Goal: Task Accomplishment & Management: Use online tool/utility

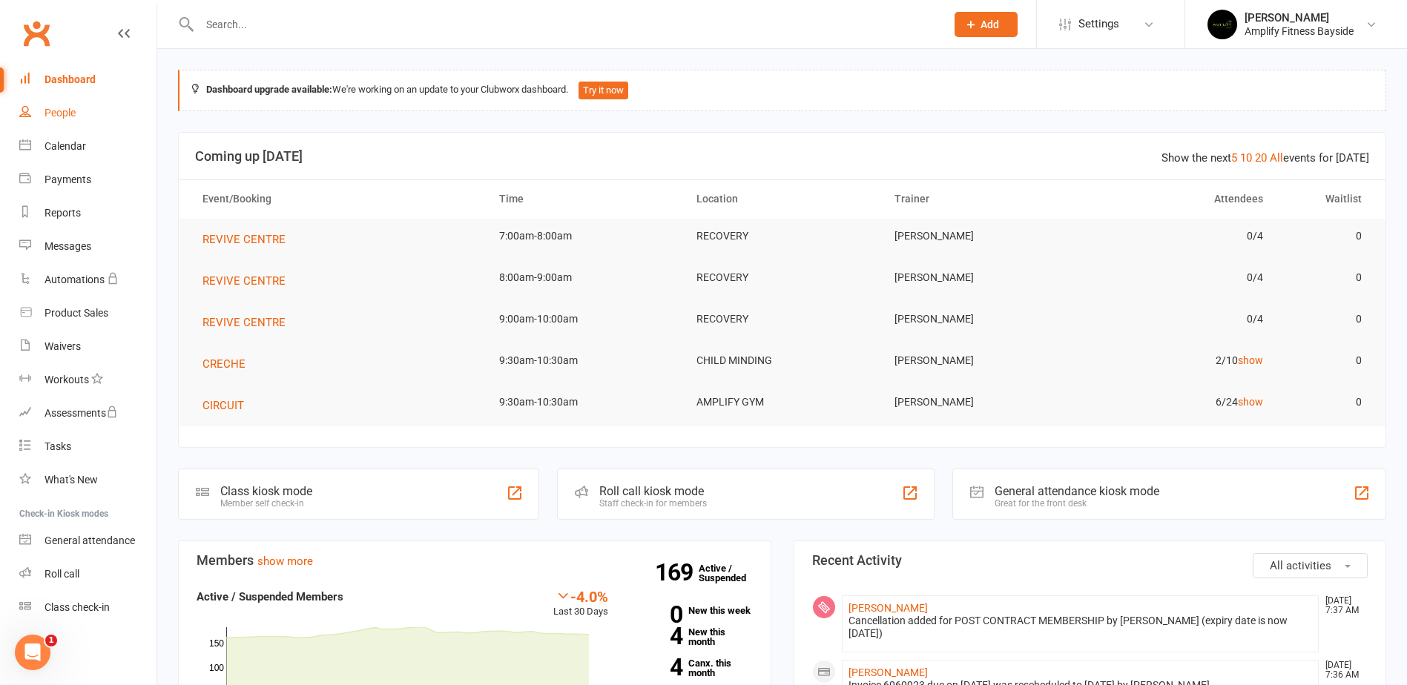
click at [67, 113] on div "People" at bounding box center [60, 113] width 31 height 12
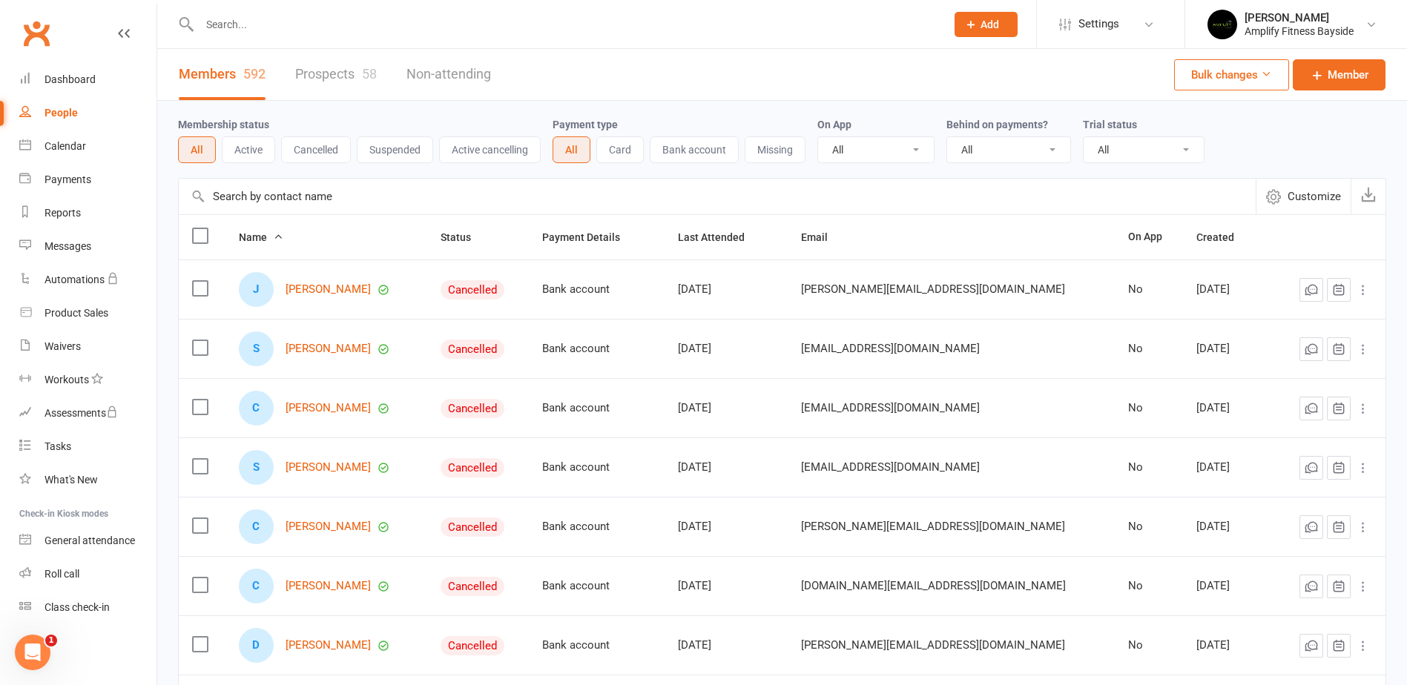
click at [260, 196] on input "text" at bounding box center [717, 197] width 1077 height 36
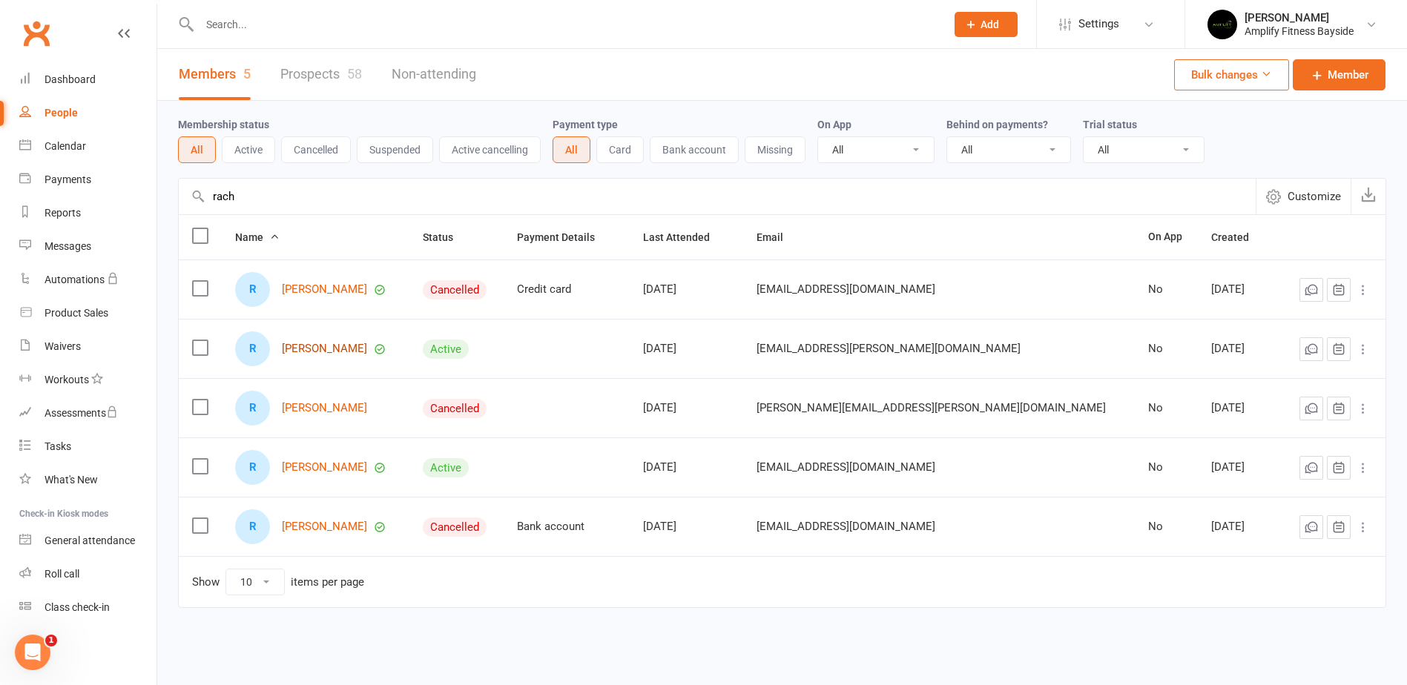
type input "rach"
click at [344, 355] on link "Rachael Fletcher" at bounding box center [324, 349] width 85 height 13
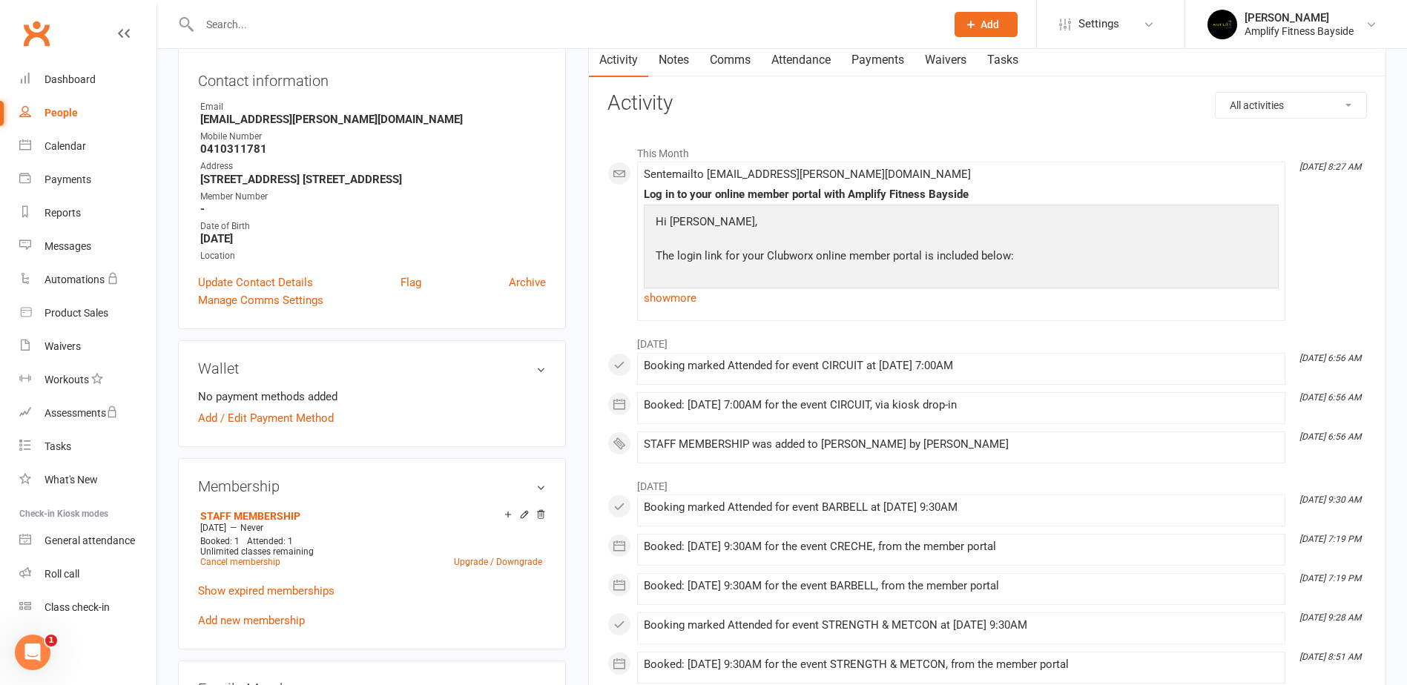
scroll to position [223, 0]
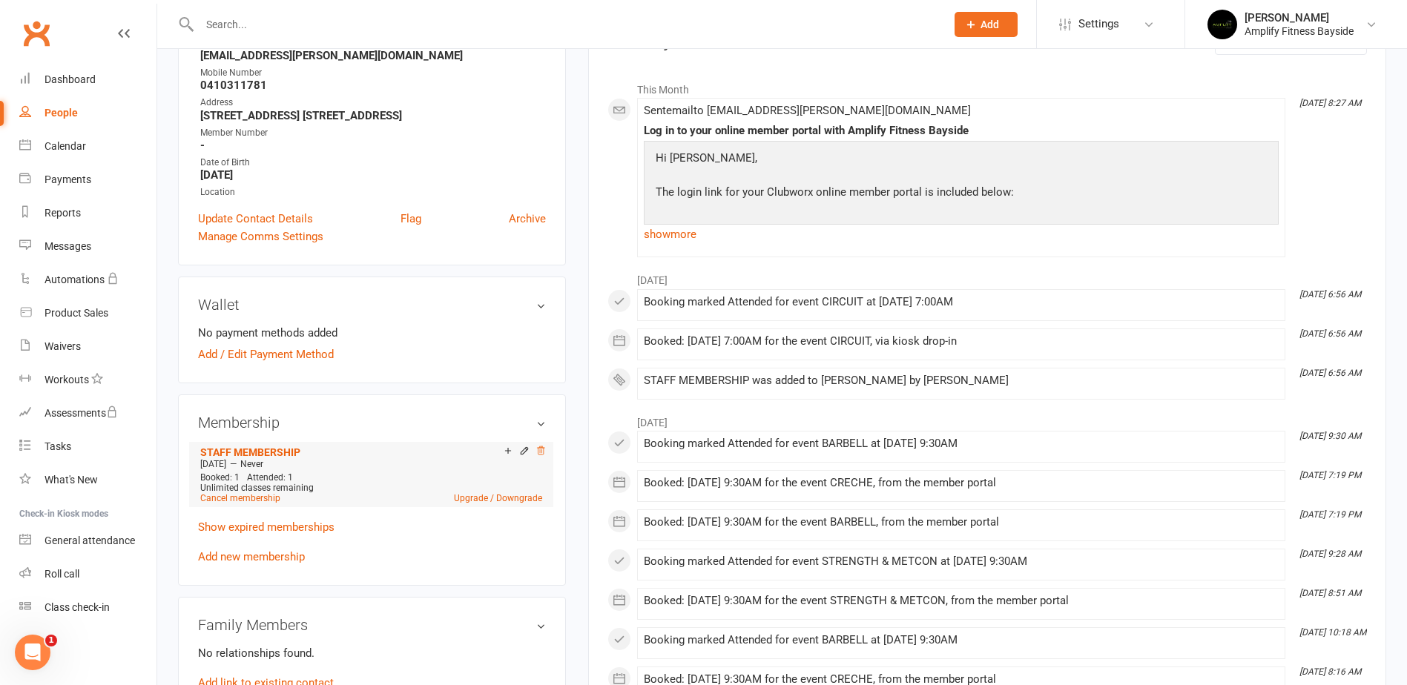
click at [536, 451] on icon at bounding box center [541, 451] width 10 height 10
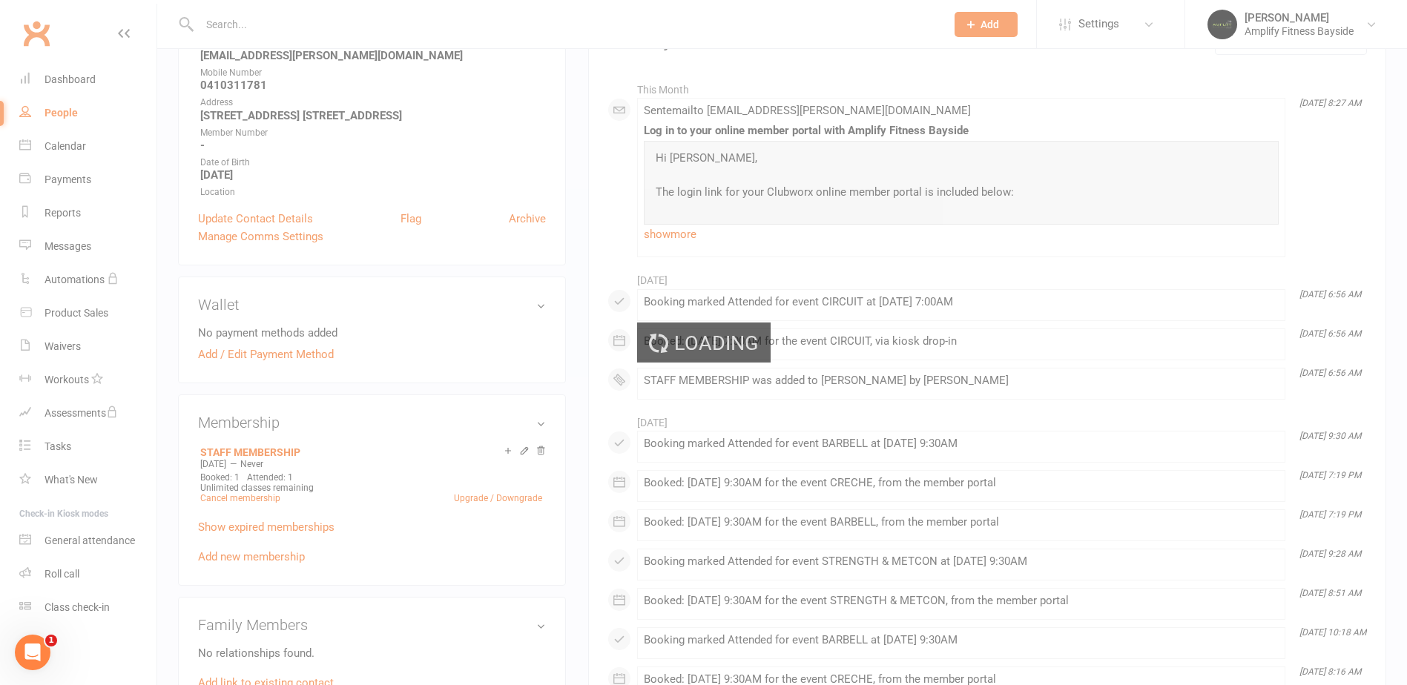
scroll to position [220, 0]
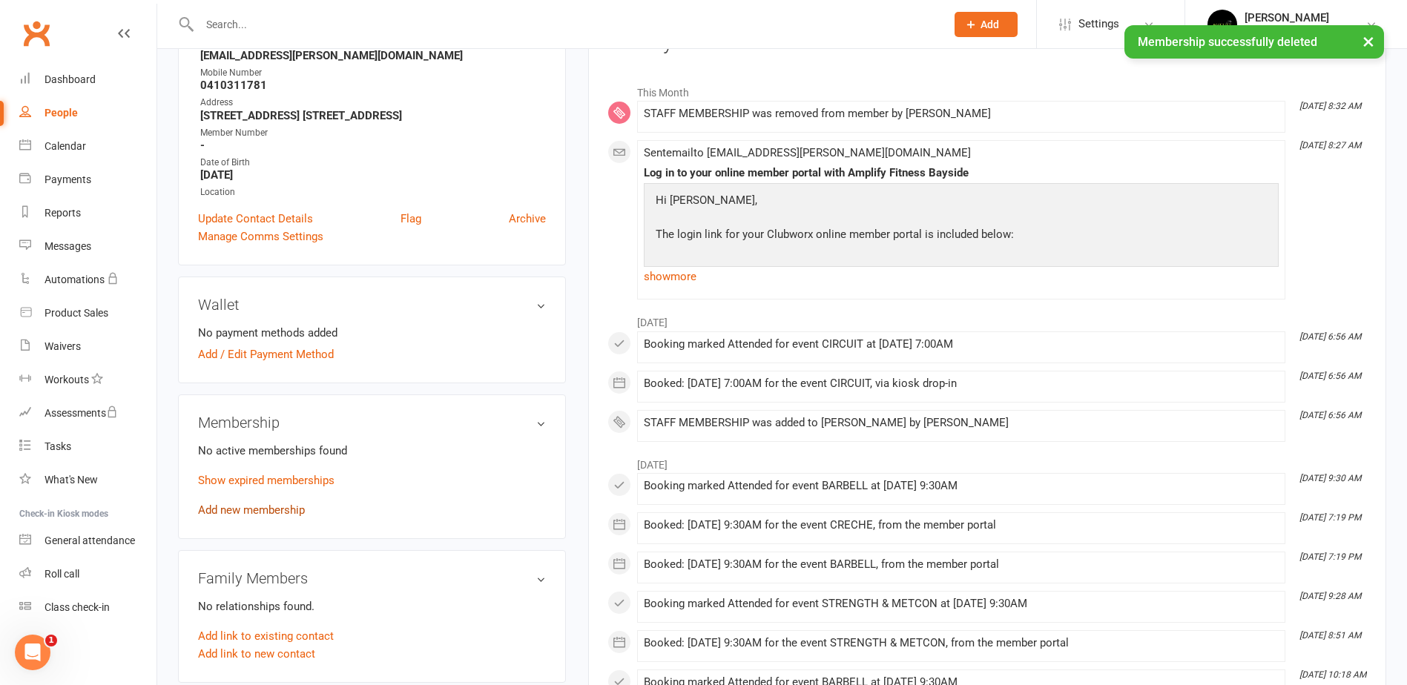
click at [260, 504] on link "Add new membership" at bounding box center [251, 510] width 107 height 13
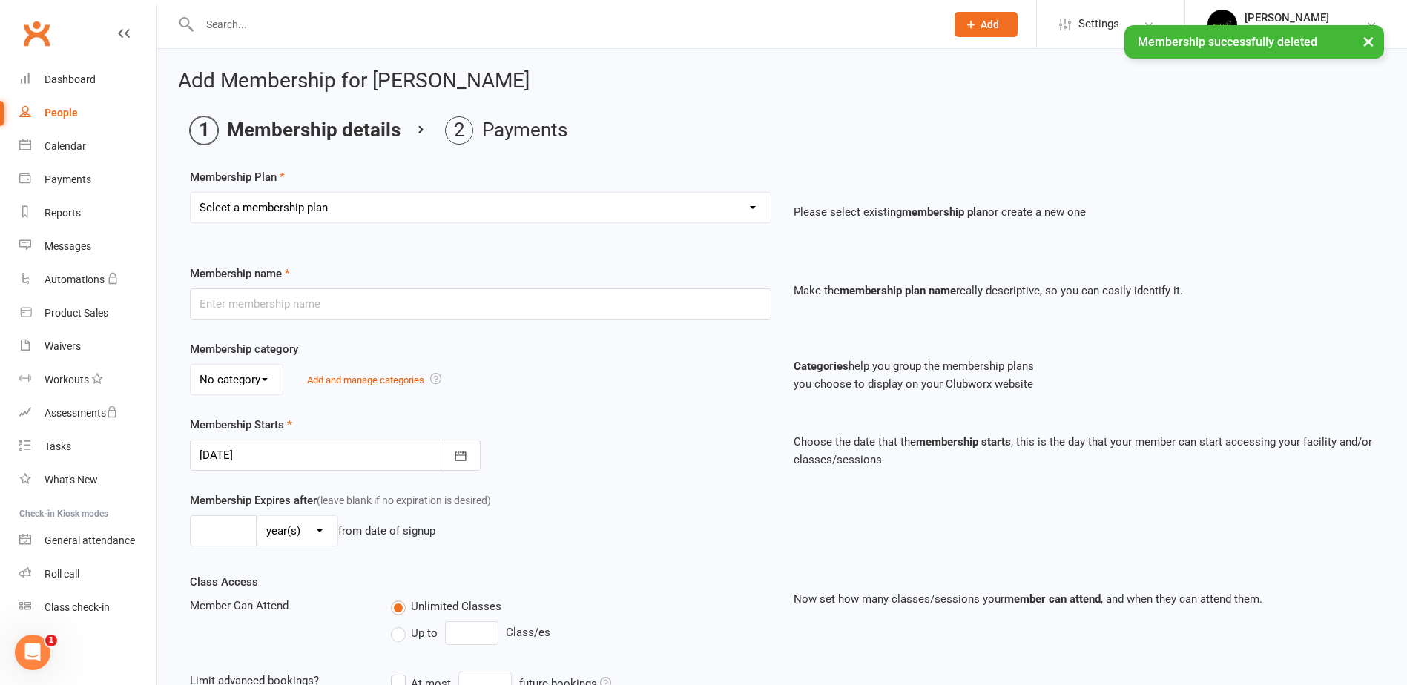
click at [364, 204] on select "Select a membership plan Create new Membership Plan FOUNDATION MEMBERSHIP STAFF…" at bounding box center [481, 208] width 580 height 30
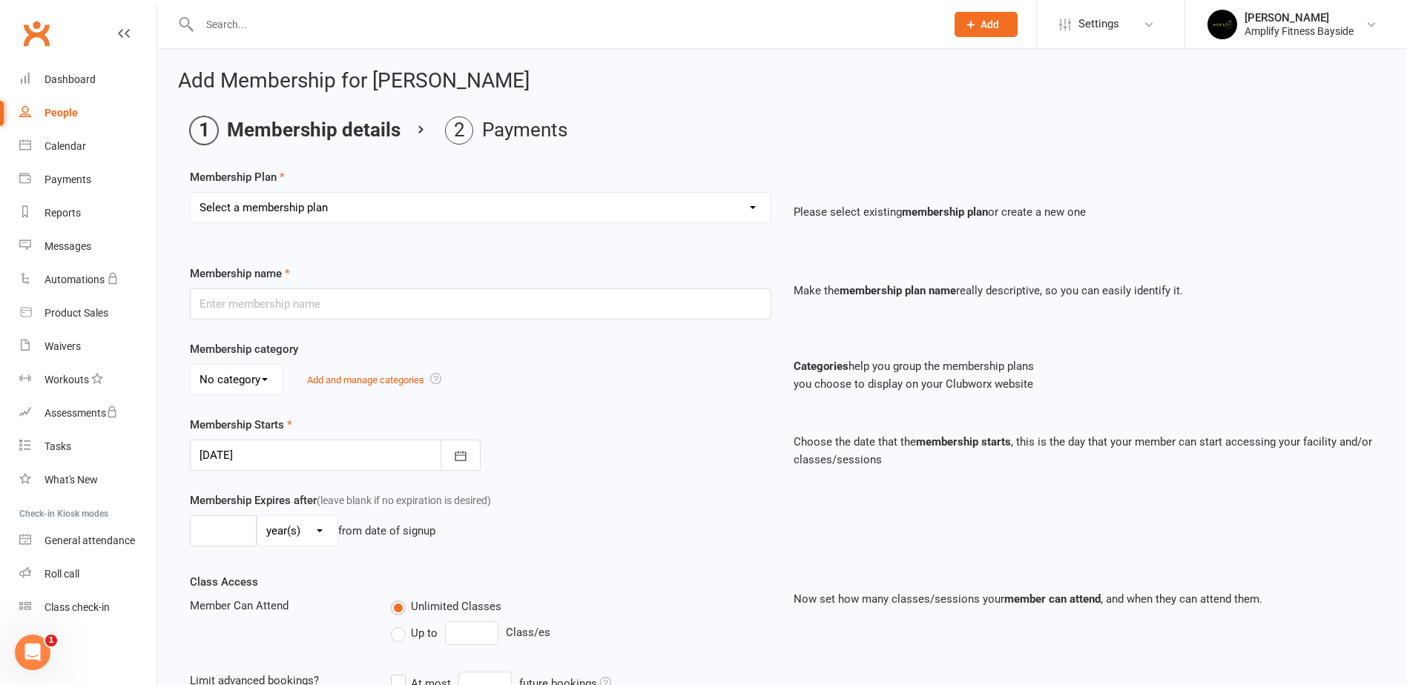
select select "2"
click at [191, 193] on select "Select a membership plan Create new Membership Plan FOUNDATION MEMBERSHIP STAFF…" at bounding box center [481, 208] width 580 height 30
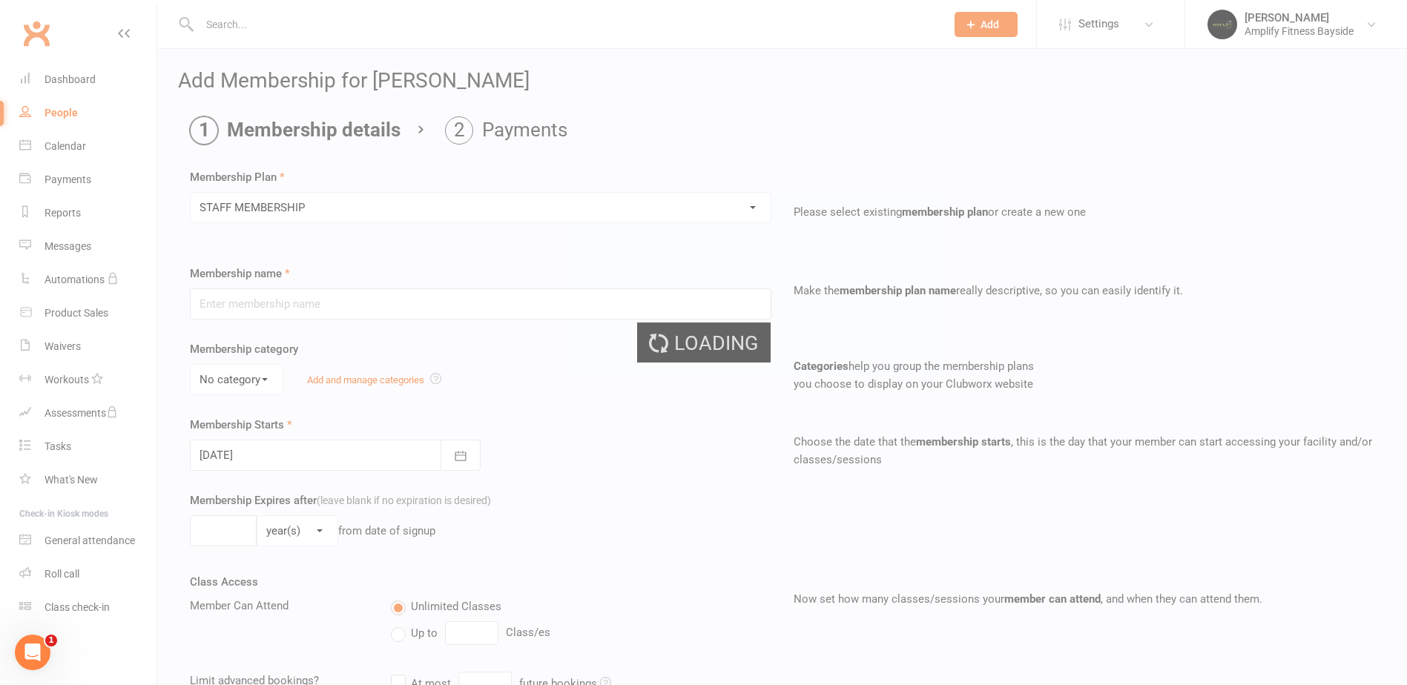
type input "STAFF MEMBERSHIP"
type input "0"
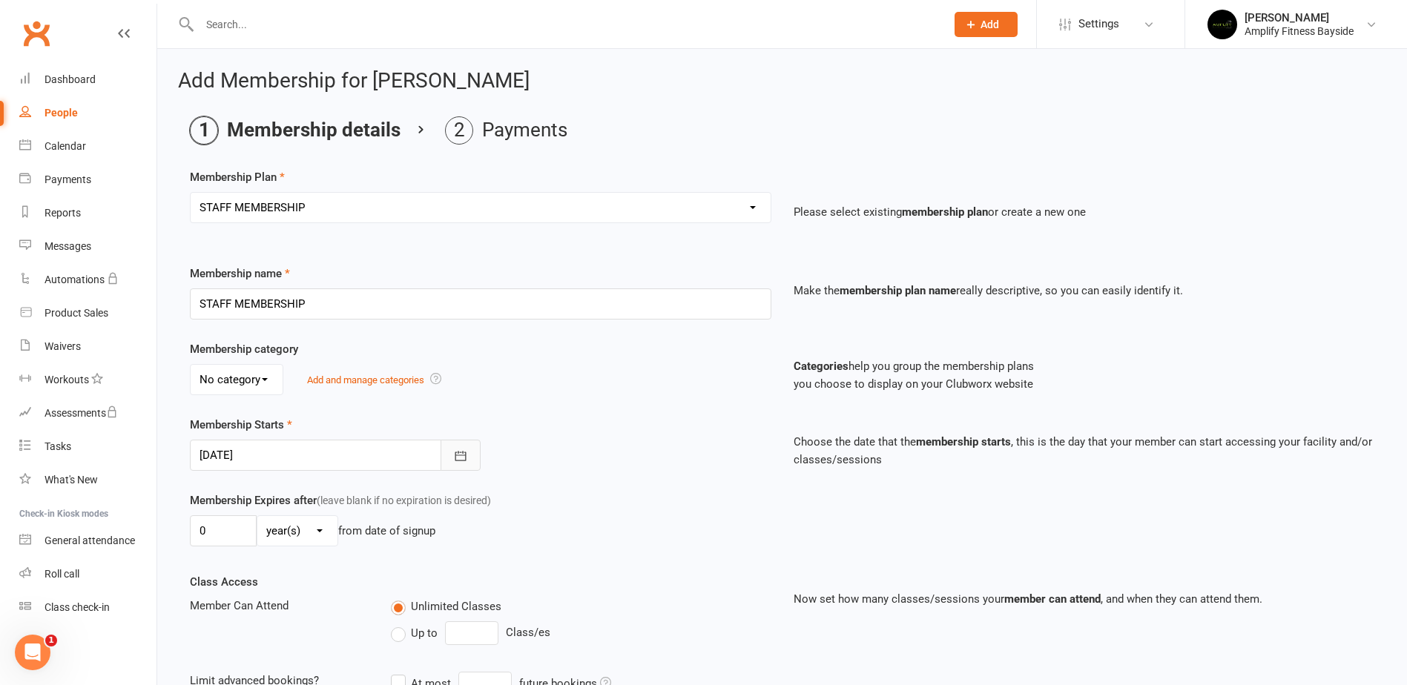
click at [465, 467] on button "button" at bounding box center [461, 455] width 40 height 31
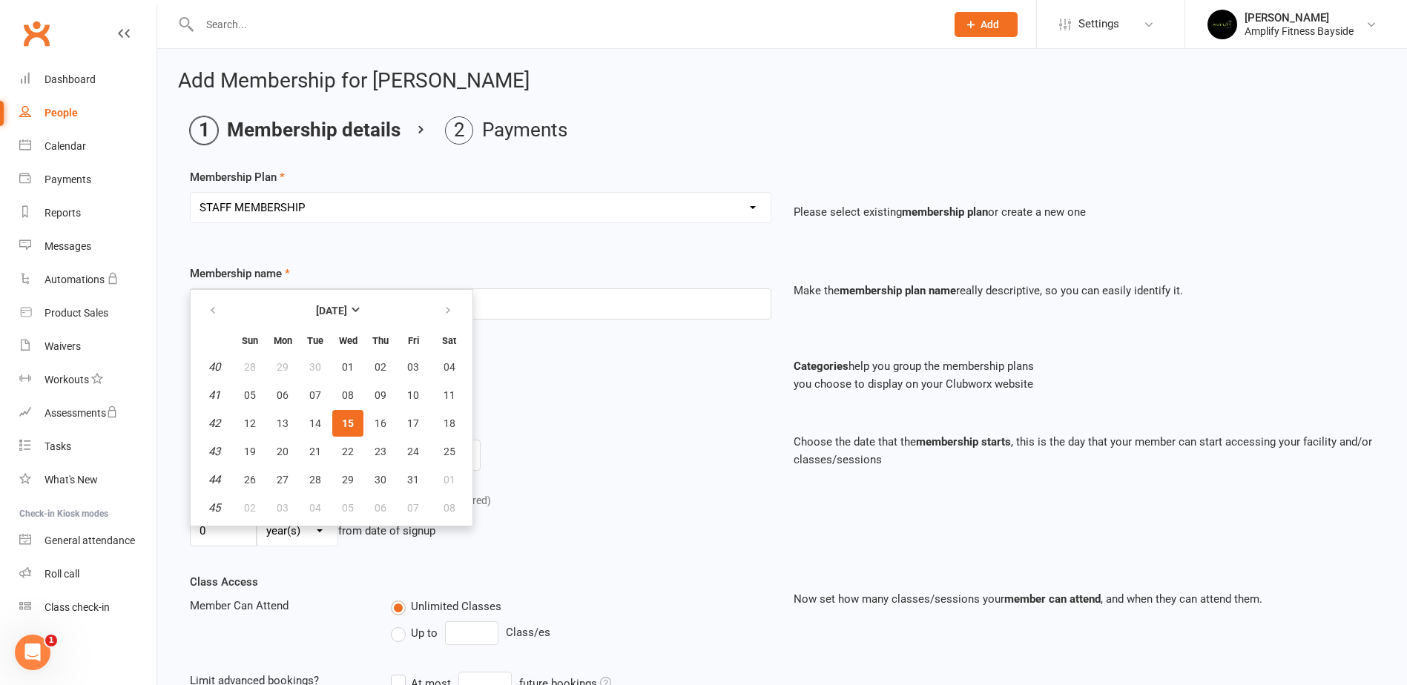
click at [349, 429] on span "15" at bounding box center [348, 424] width 12 height 12
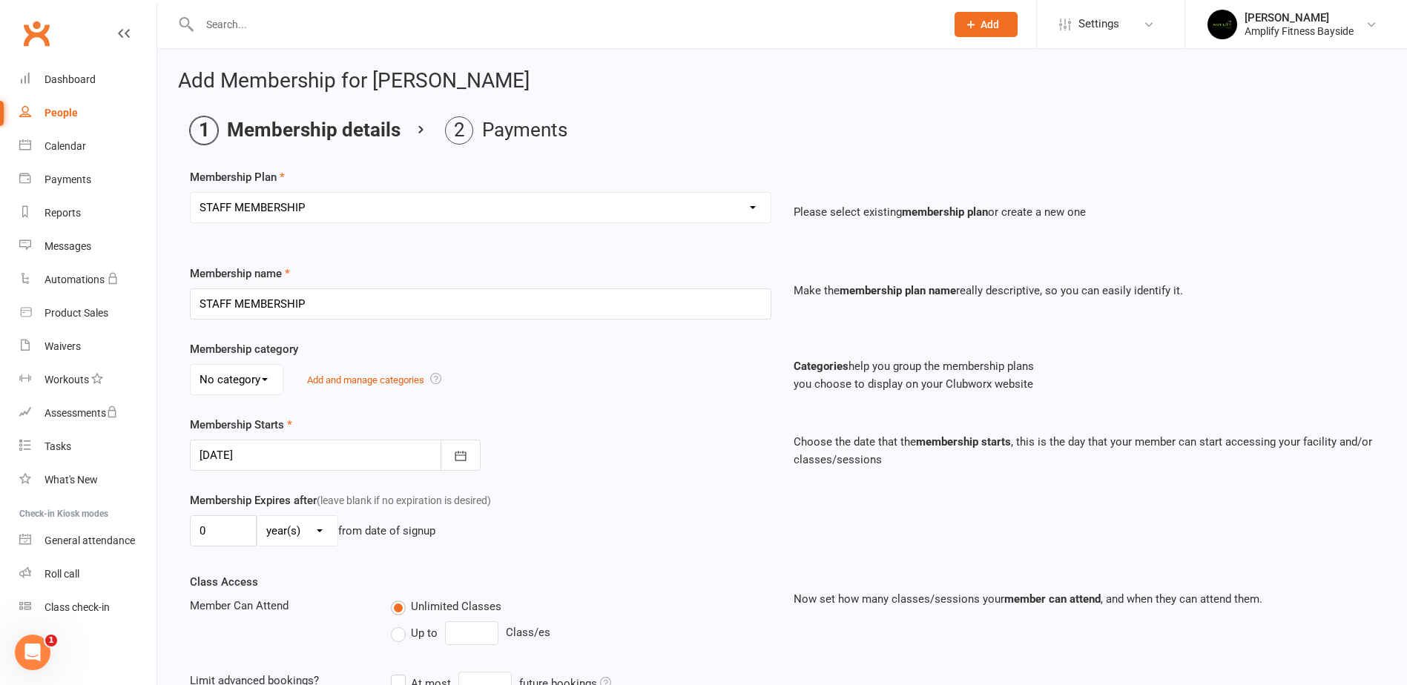
click at [475, 412] on div "Membership category No category General Add and manage categories Categories he…" at bounding box center [782, 378] width 1207 height 76
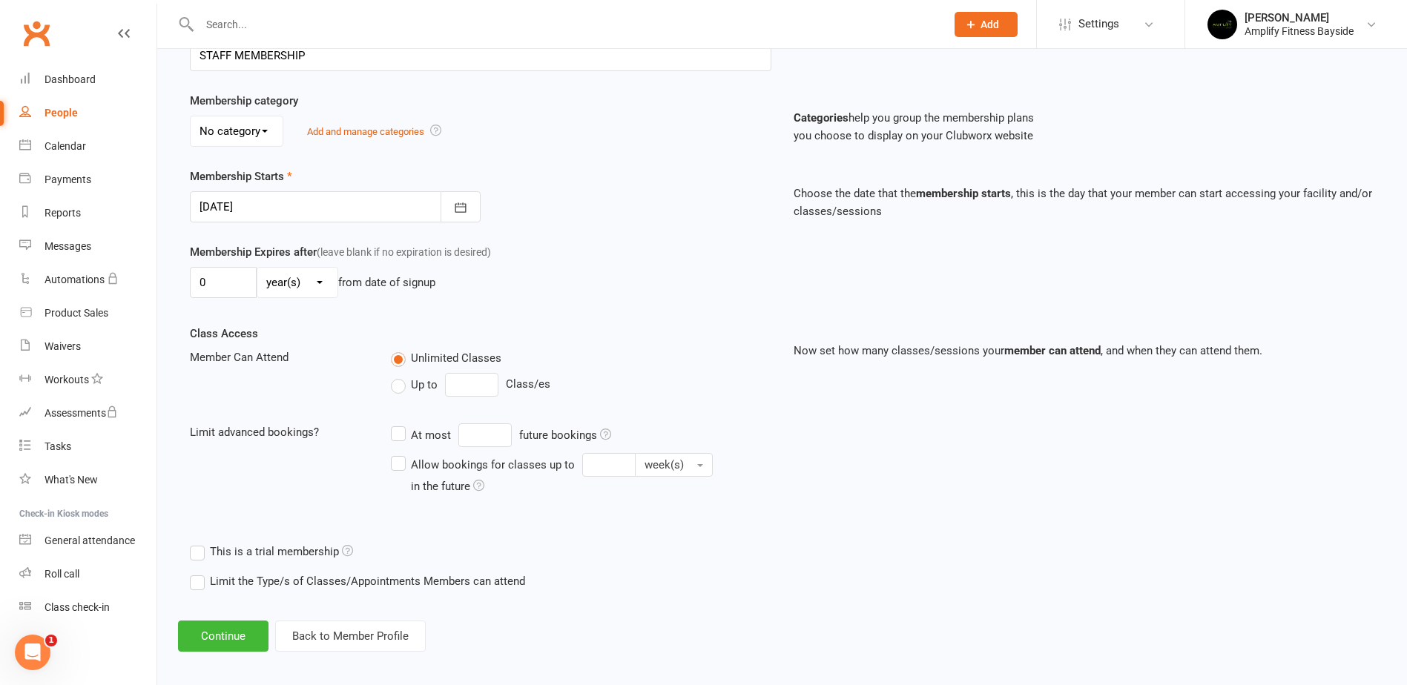
scroll to position [257, 0]
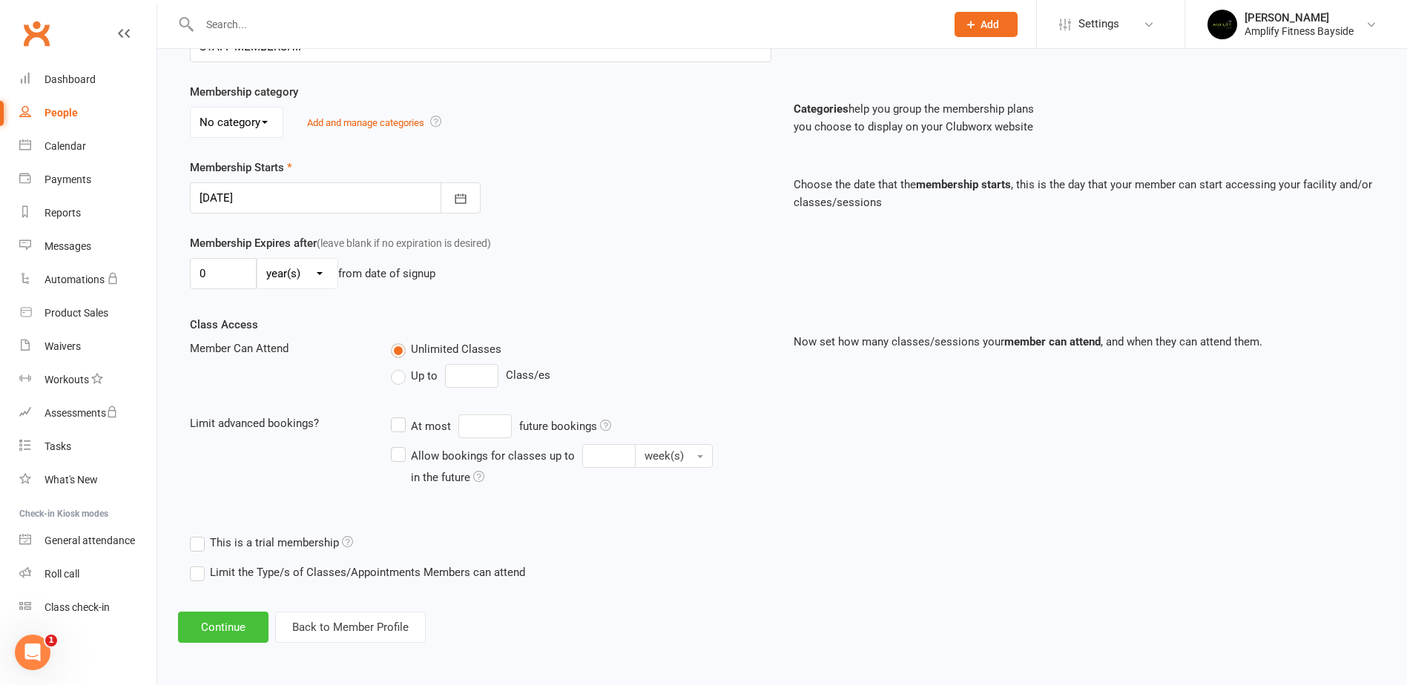
click at [240, 626] on button "Continue" at bounding box center [223, 627] width 90 height 31
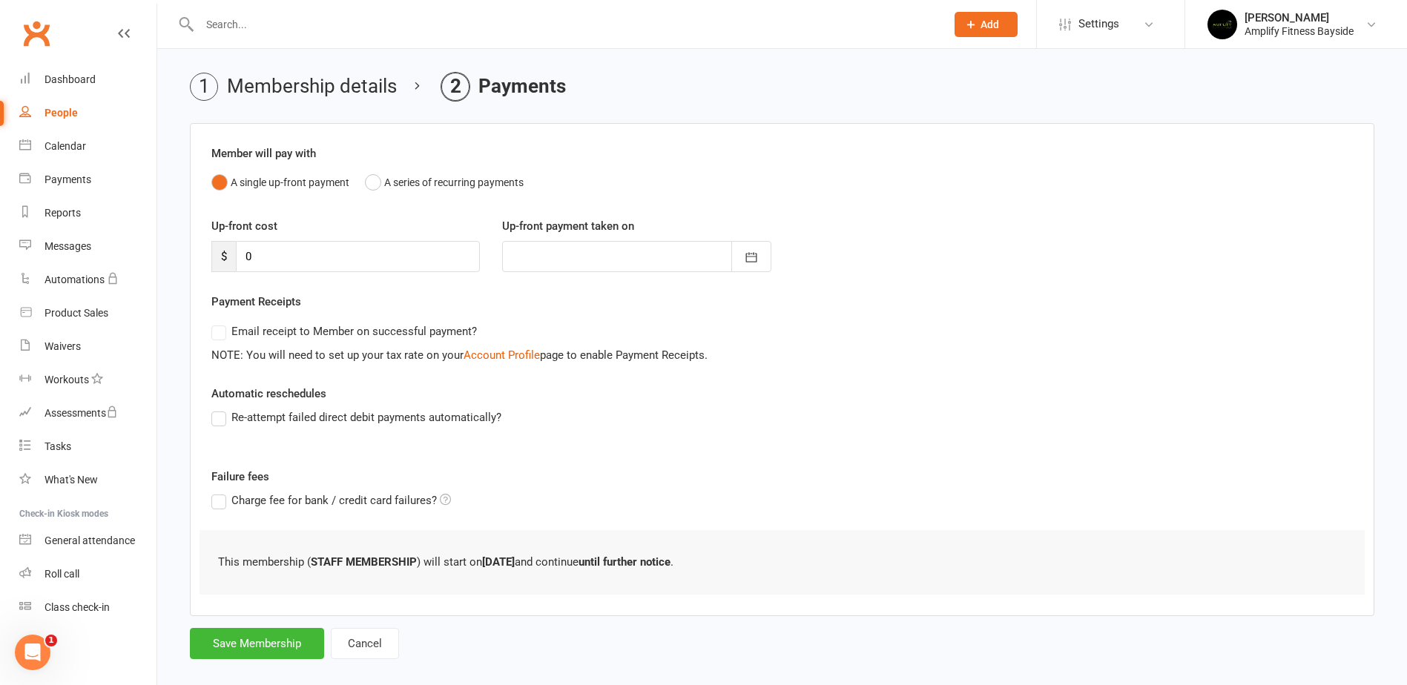
scroll to position [63, 0]
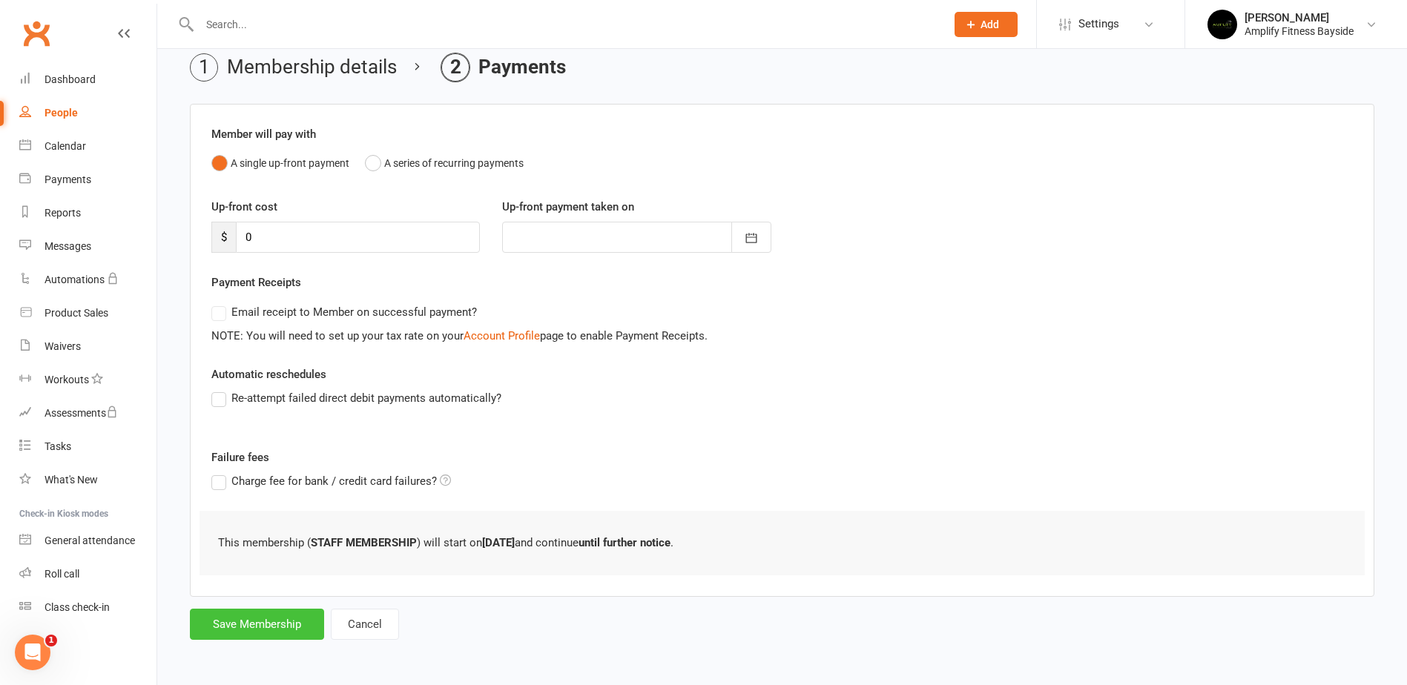
click at [272, 623] on button "Save Membership" at bounding box center [257, 624] width 134 height 31
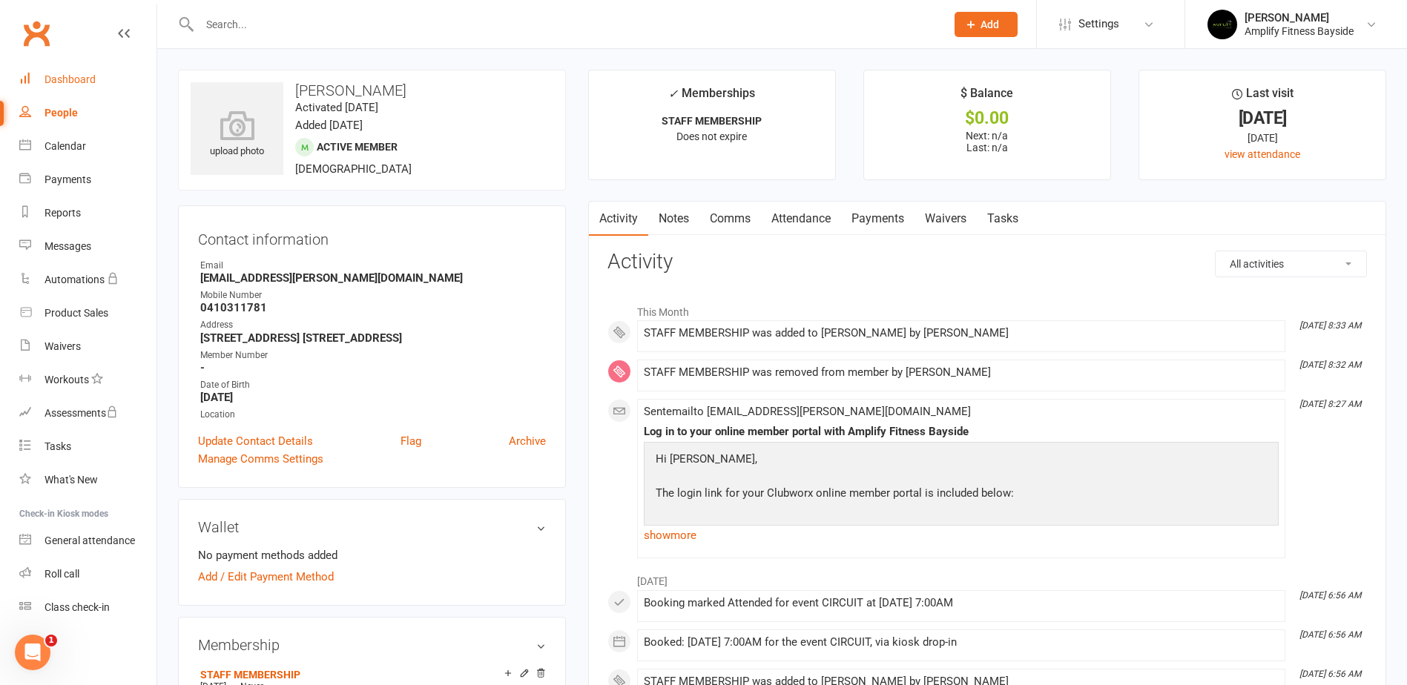
drag, startPoint x: 57, startPoint y: 70, endPoint x: 78, endPoint y: 79, distance: 22.9
click at [57, 70] on link "Dashboard" at bounding box center [87, 79] width 137 height 33
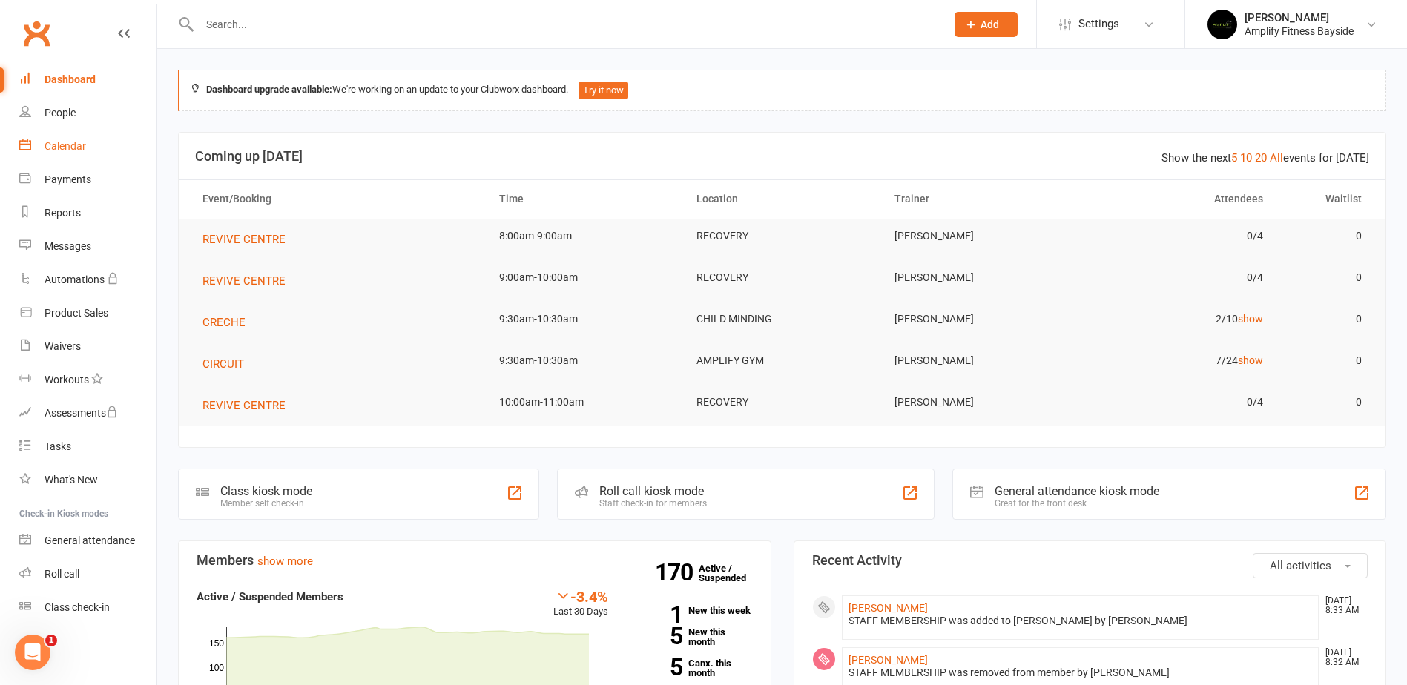
click at [65, 132] on link "Calendar" at bounding box center [87, 146] width 137 height 33
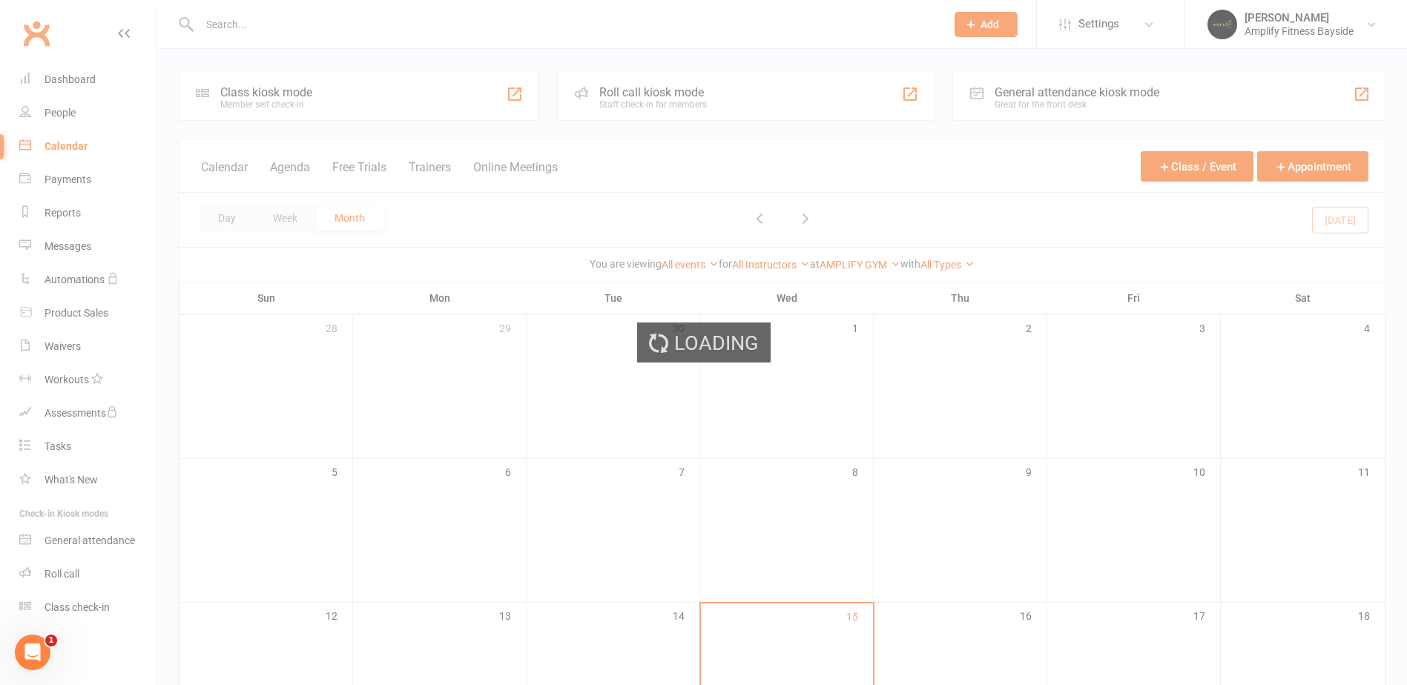
click at [66, 112] on div "Loading" at bounding box center [703, 342] width 1407 height 685
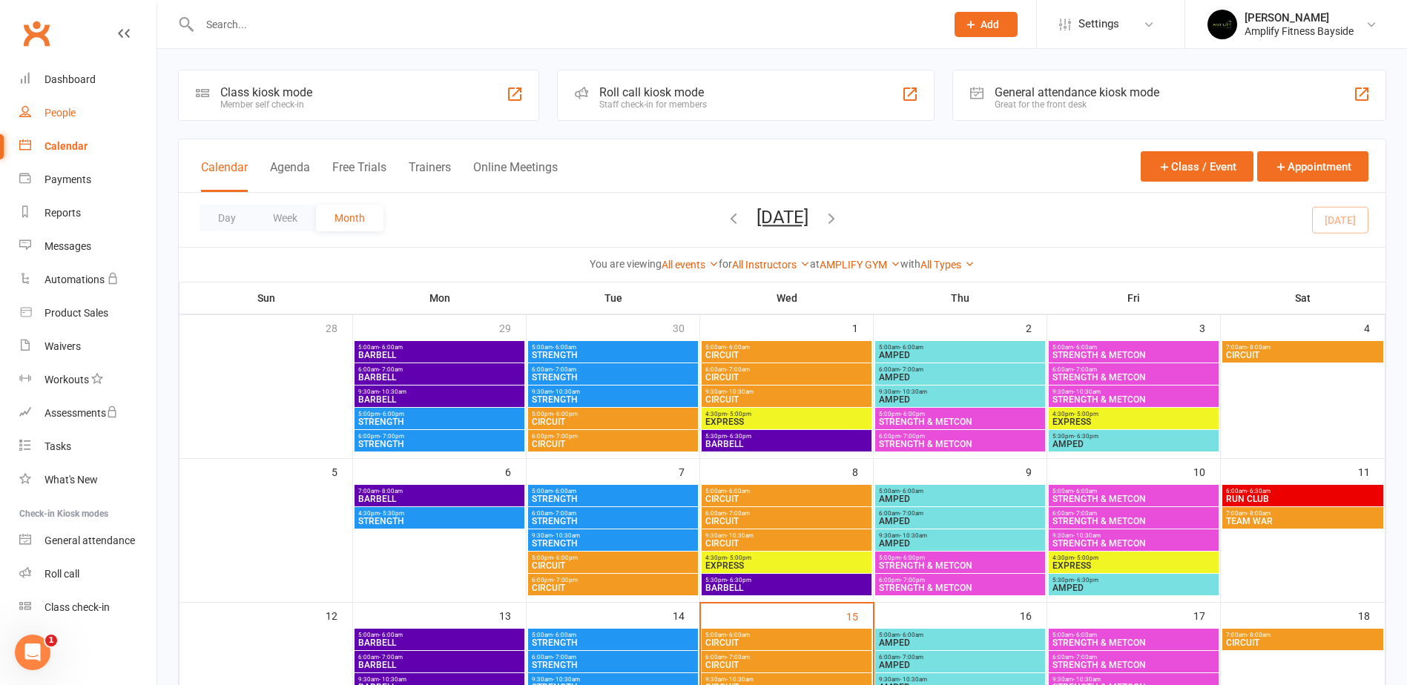
click at [66, 112] on div "People" at bounding box center [60, 113] width 31 height 12
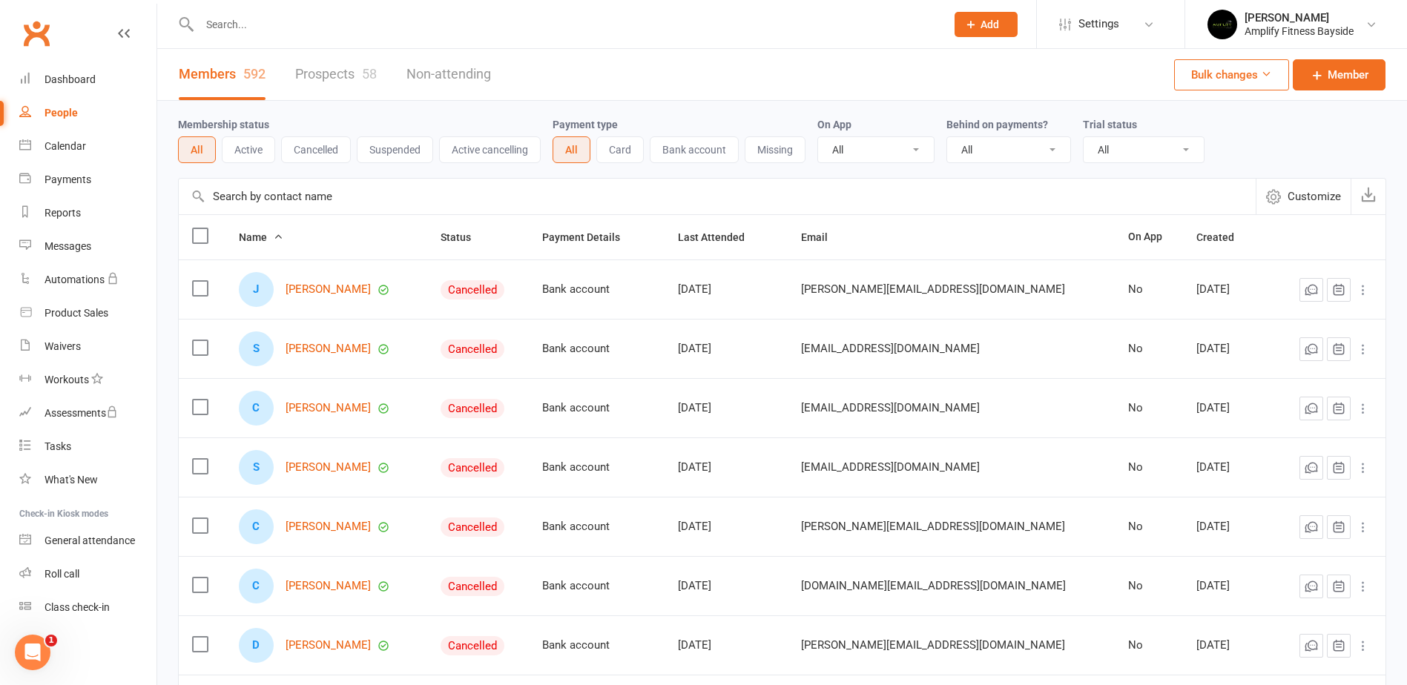
click at [284, 195] on input "text" at bounding box center [717, 197] width 1077 height 36
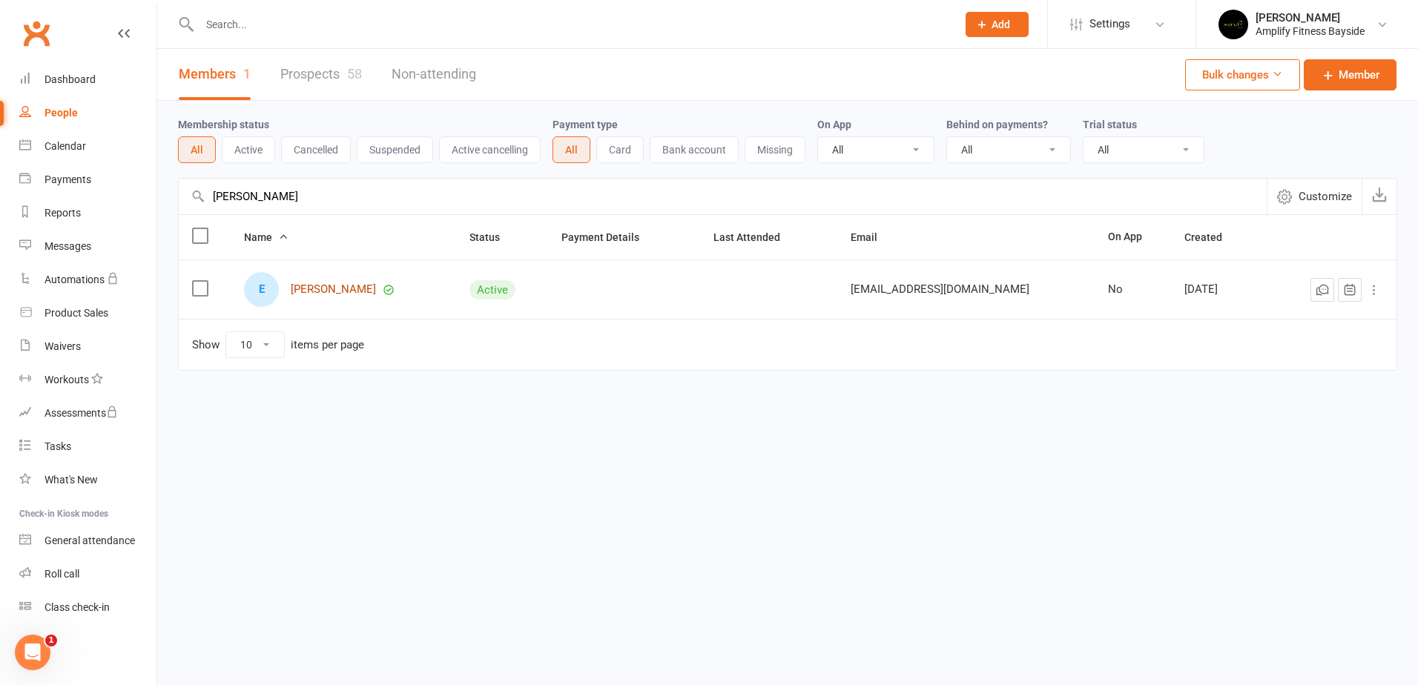
type input "ethan"
click at [354, 285] on link "Ethan Zirkzee" at bounding box center [333, 289] width 85 height 13
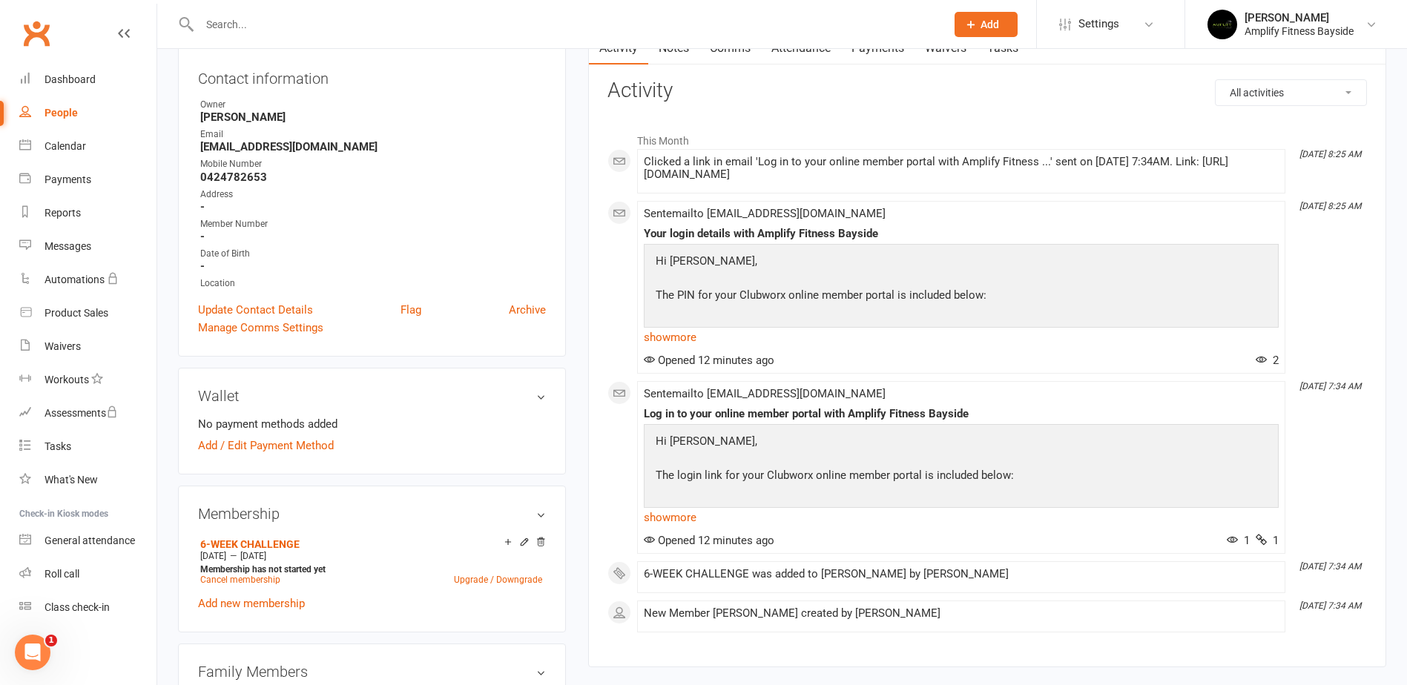
scroll to position [148, 0]
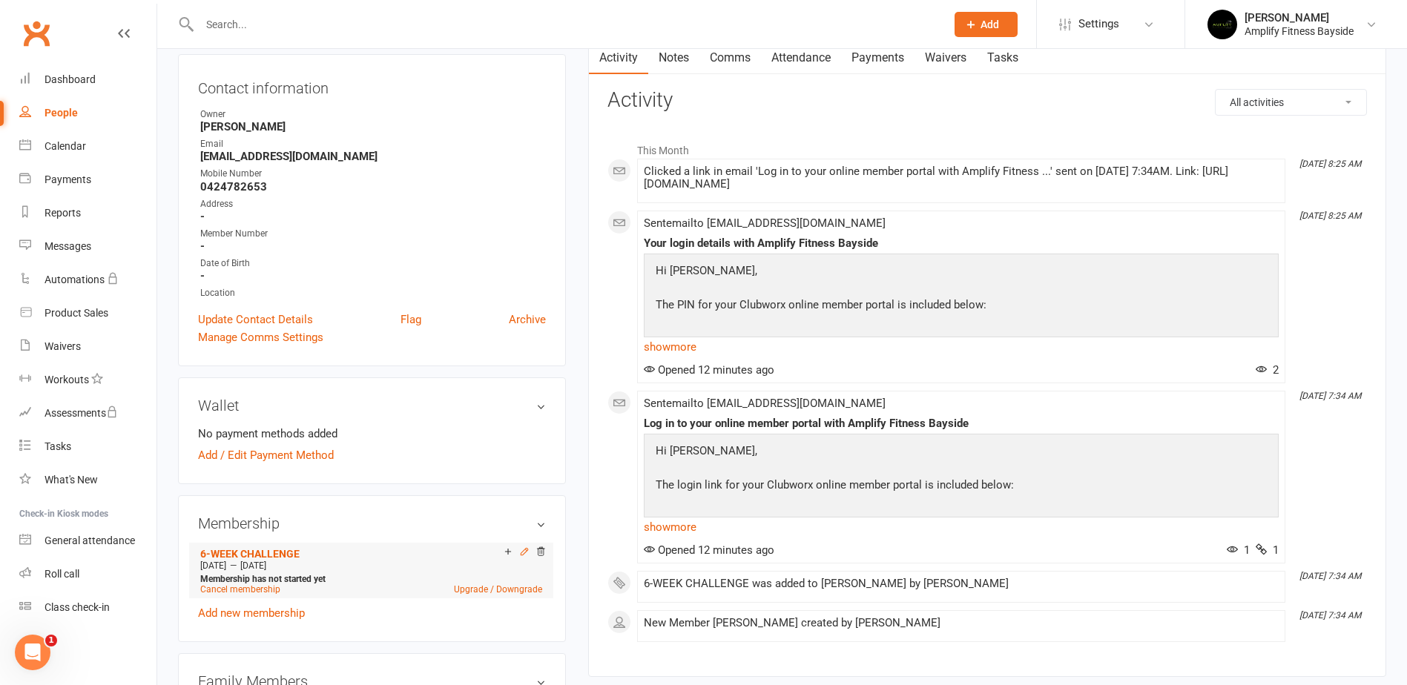
click at [520, 553] on icon at bounding box center [524, 552] width 10 height 10
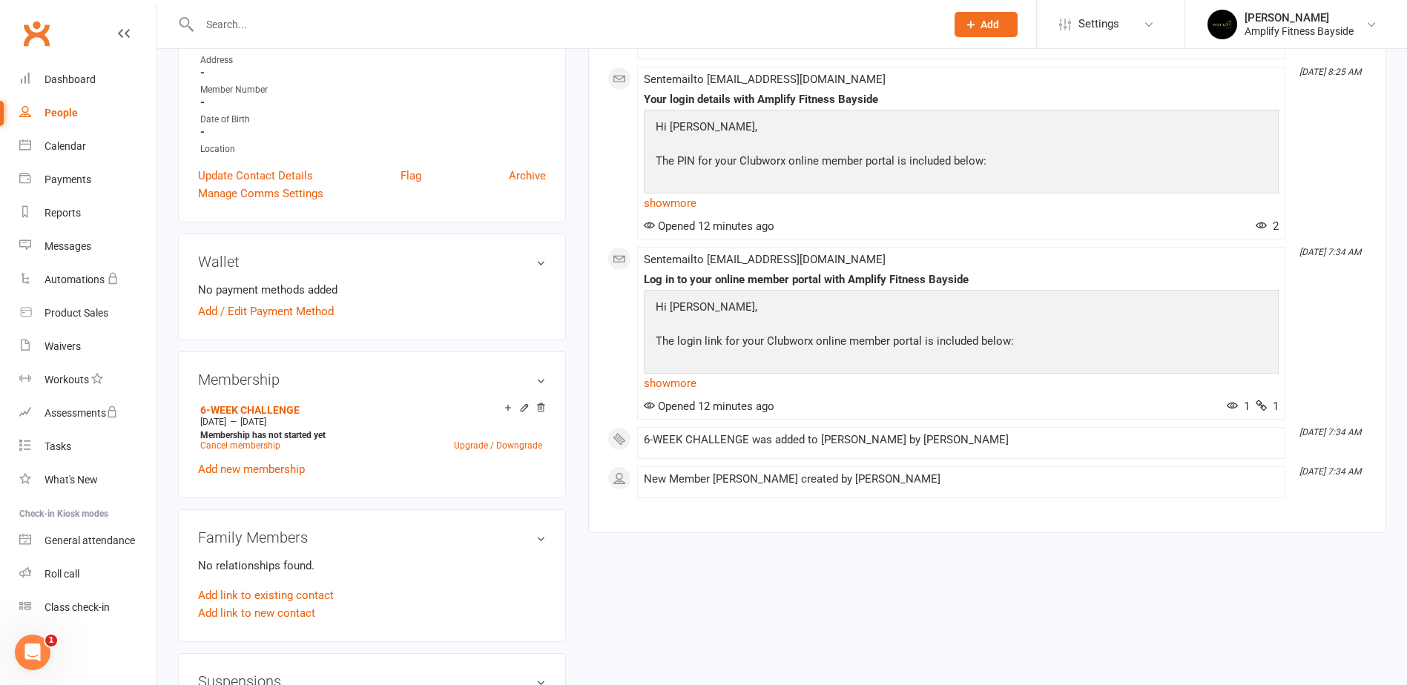
scroll to position [297, 0]
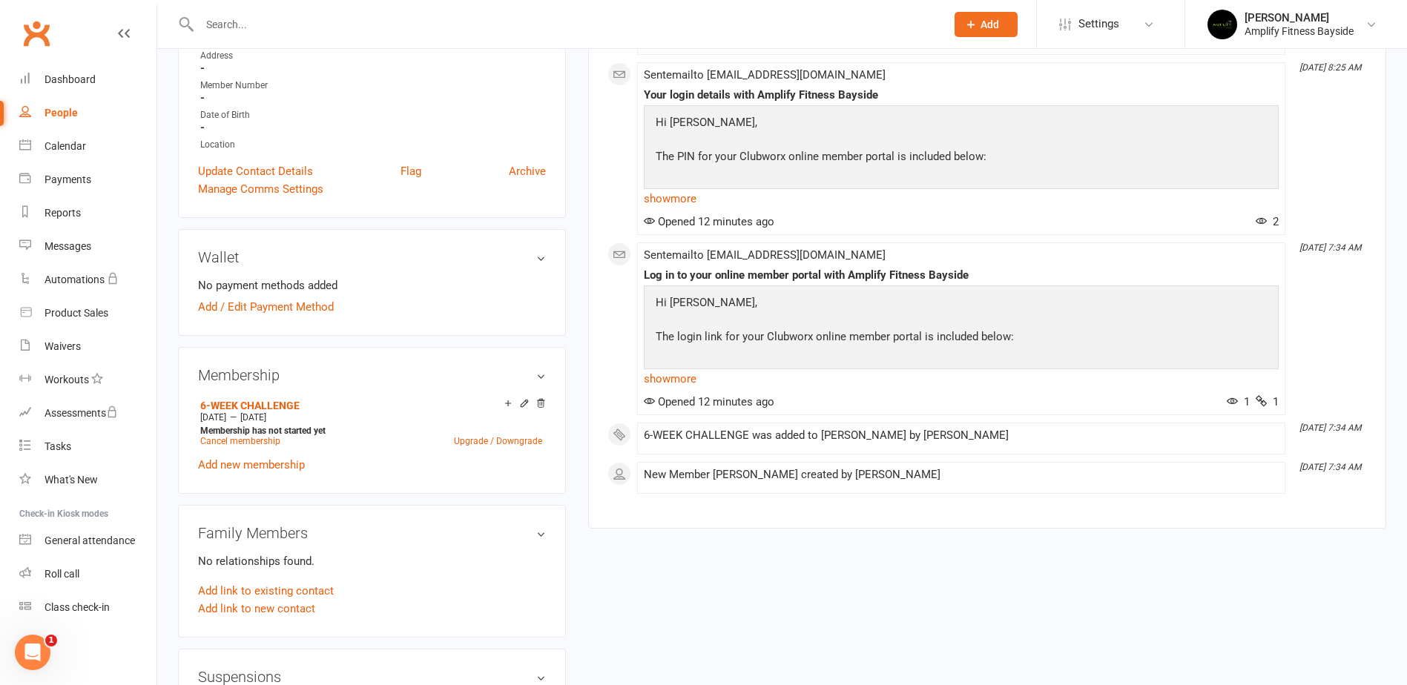
click at [259, 472] on div "6-WEEK CHALLENGE Oct 18 2025 — Nov 28 2025 Membership has not started yet Cance…" at bounding box center [372, 434] width 348 height 79
click at [263, 460] on link "Add new membership" at bounding box center [251, 464] width 107 height 13
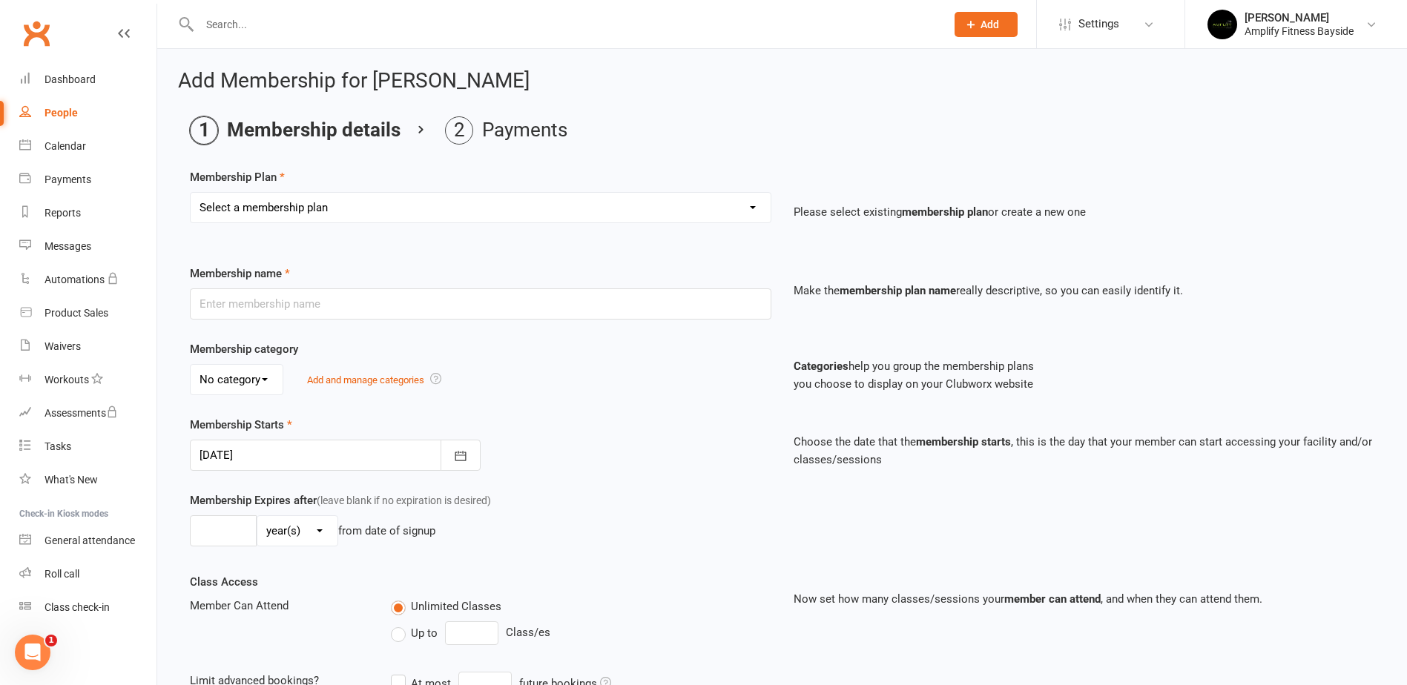
click at [280, 208] on select "Select a membership plan Create new Membership Plan FOUNDATION MEMBERSHIP STAFF…" at bounding box center [481, 208] width 580 height 30
select select "13"
click at [191, 193] on select "Select a membership plan Create new Membership Plan FOUNDATION MEMBERSHIP STAFF…" at bounding box center [481, 208] width 580 height 30
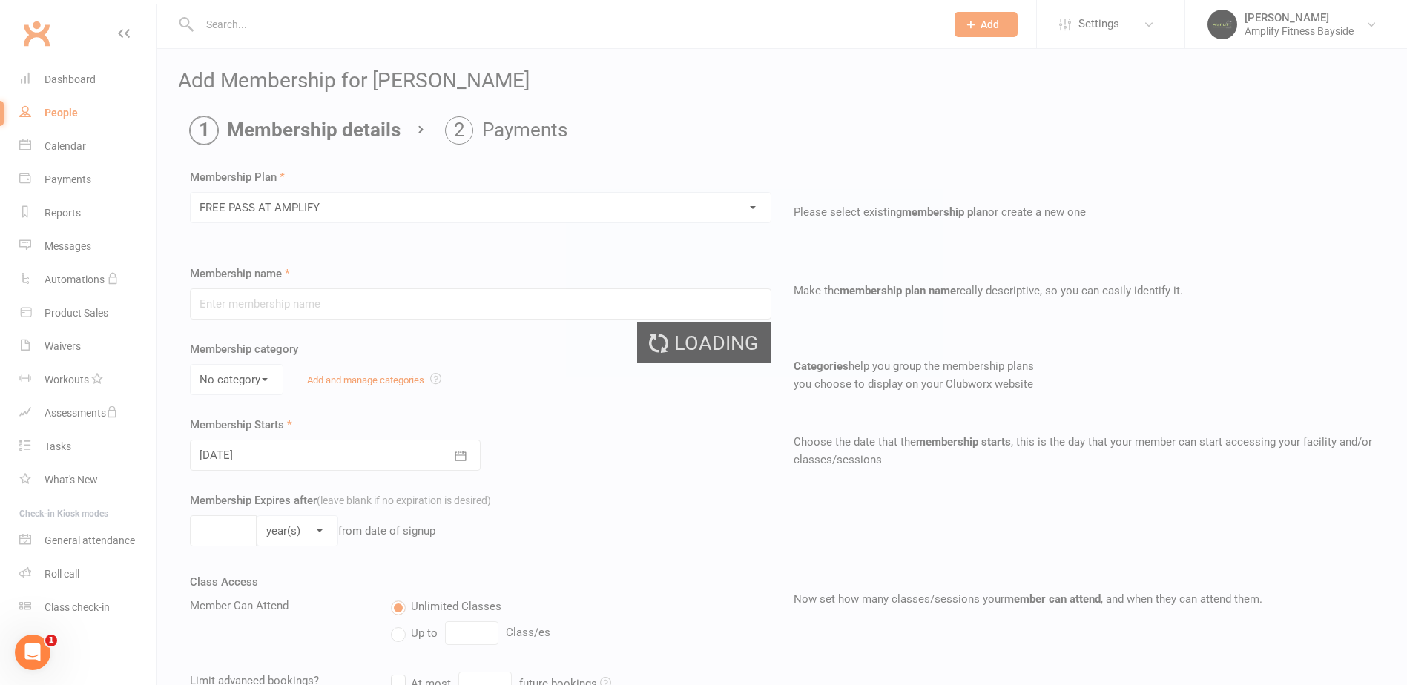
type input "FREE PASS AT AMPLIFY"
type input "1"
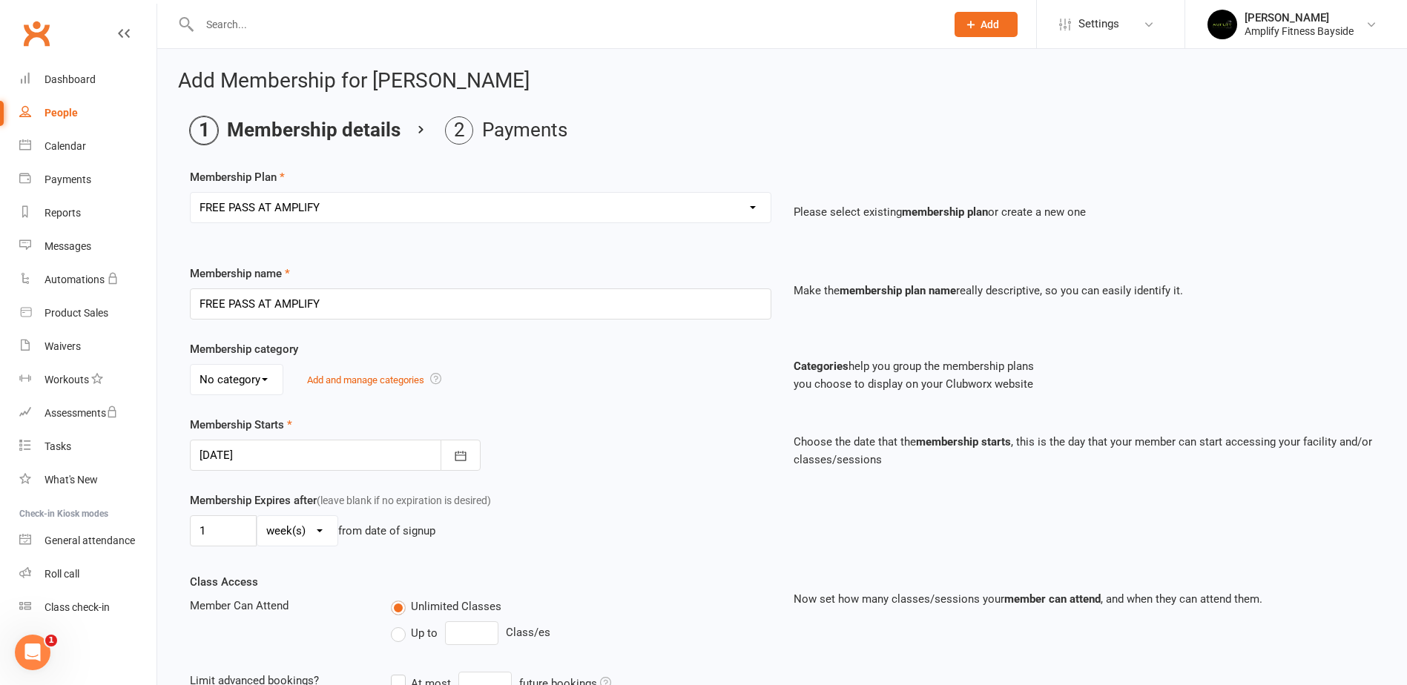
click at [574, 518] on div "1 day(s) week(s) month(s) year(s) from date of signup" at bounding box center [480, 530] width 581 height 31
click at [269, 529] on select "day(s) week(s) month(s) year(s)" at bounding box center [297, 531] width 80 height 30
select select "0"
click at [257, 516] on select "day(s) week(s) month(s) year(s)" at bounding box center [297, 531] width 80 height 30
click at [217, 535] on input "1" at bounding box center [223, 530] width 67 height 31
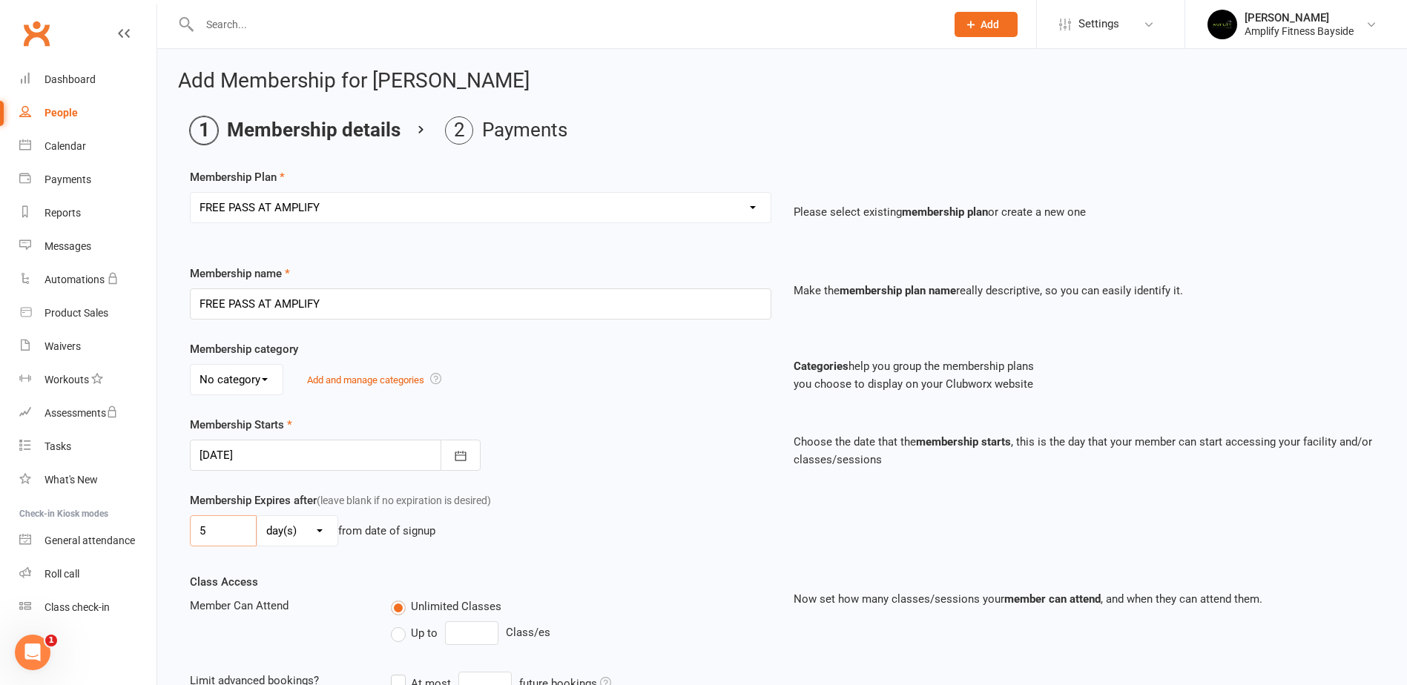
type input "5"
click at [318, 604] on div "Member Can Attend" at bounding box center [279, 606] width 201 height 18
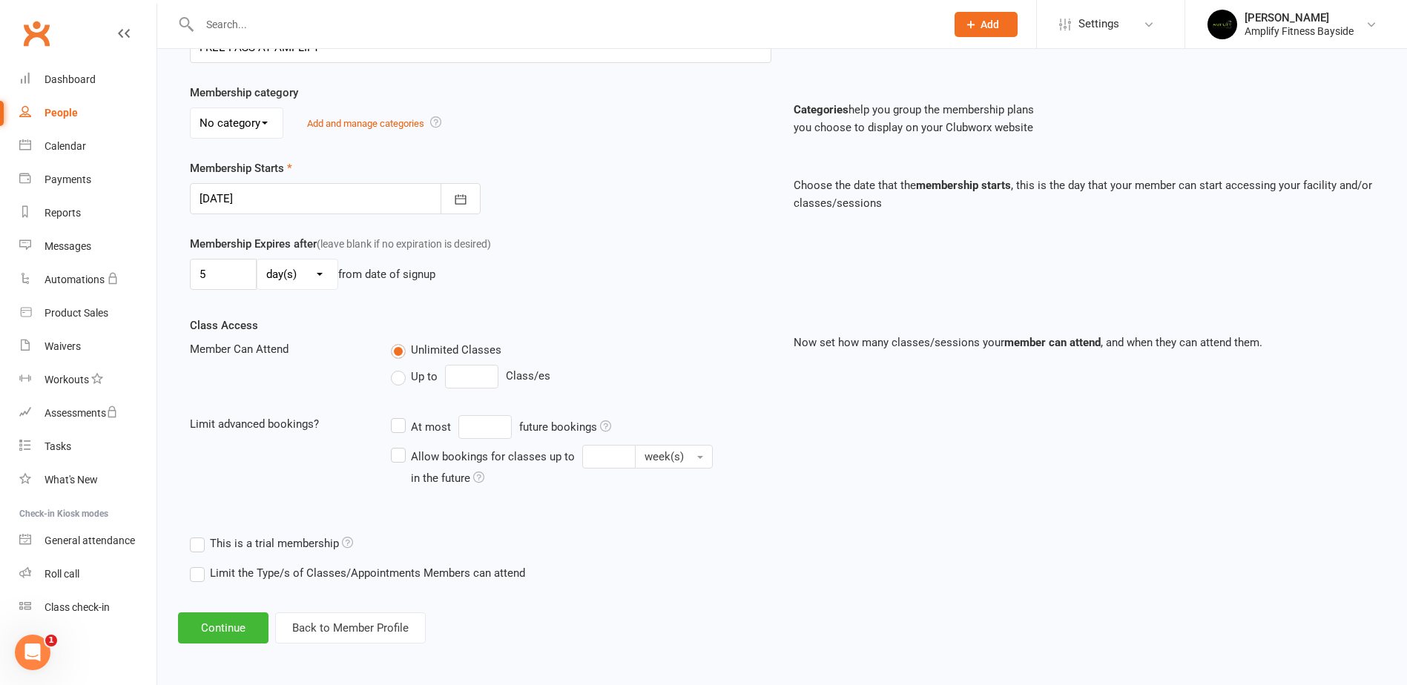
scroll to position [257, 0]
click at [217, 286] on input "5" at bounding box center [223, 273] width 67 height 31
type input "4"
click at [306, 351] on div "Member Can Attend" at bounding box center [279, 349] width 201 height 18
click at [242, 630] on button "Continue" at bounding box center [223, 627] width 90 height 31
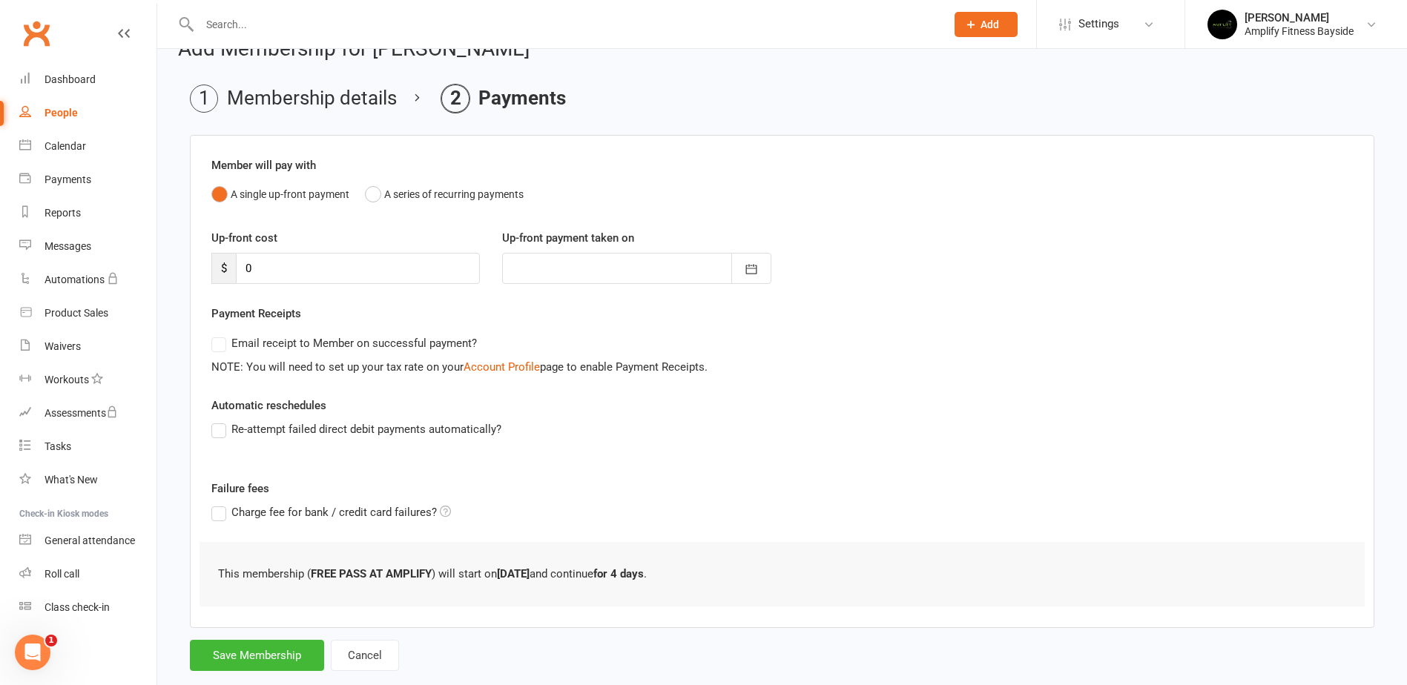
scroll to position [63, 0]
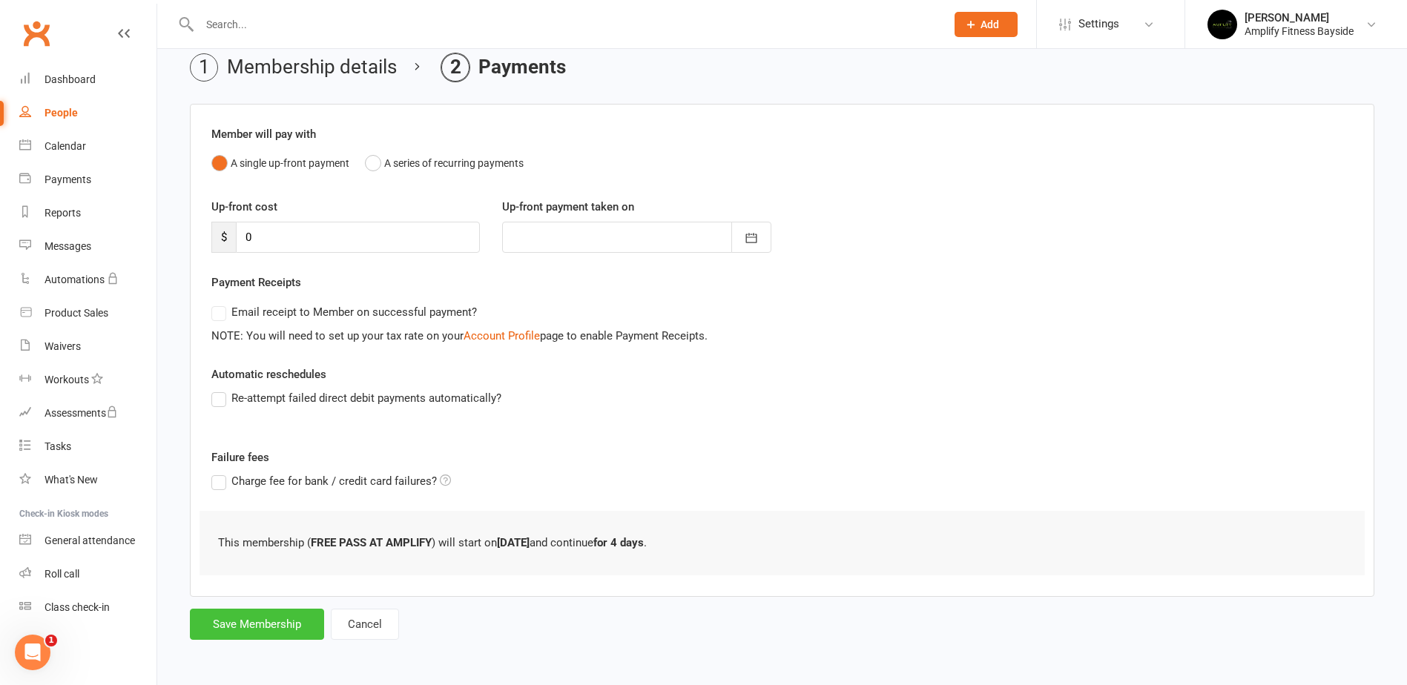
click at [270, 627] on button "Save Membership" at bounding box center [257, 624] width 134 height 31
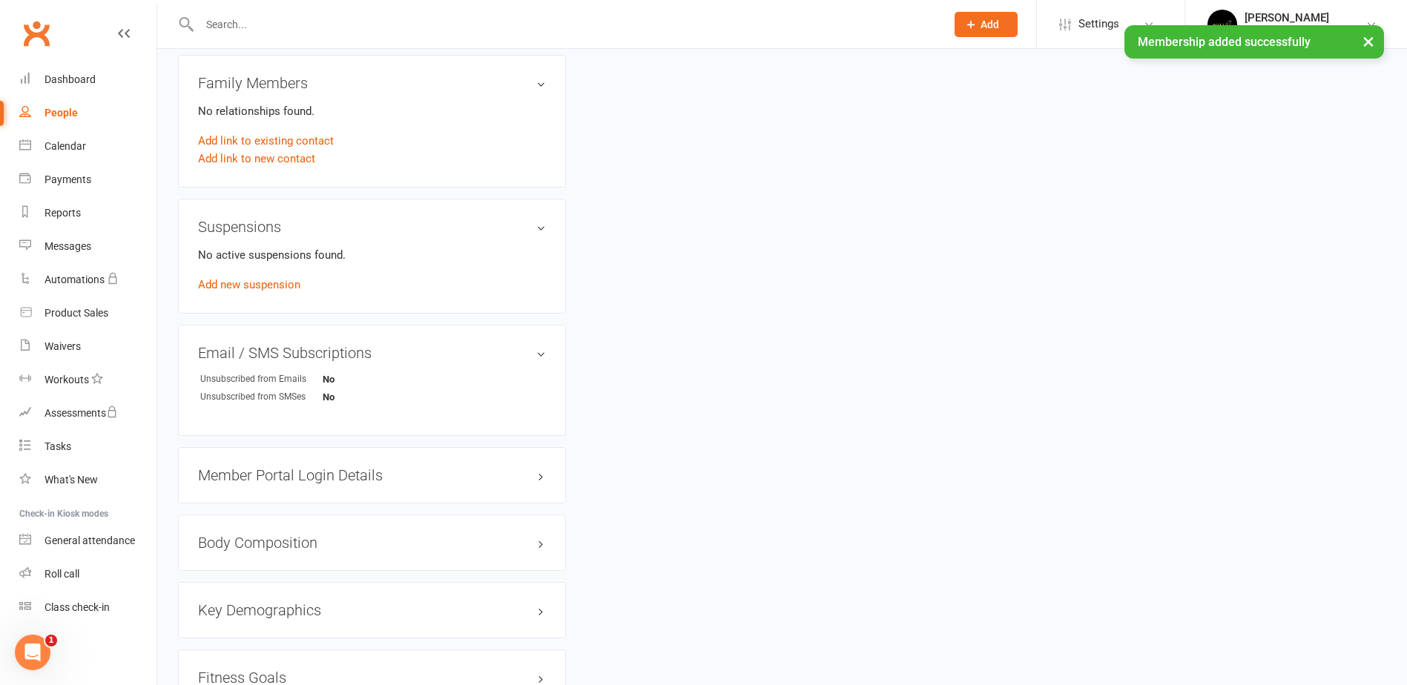
scroll to position [890, 0]
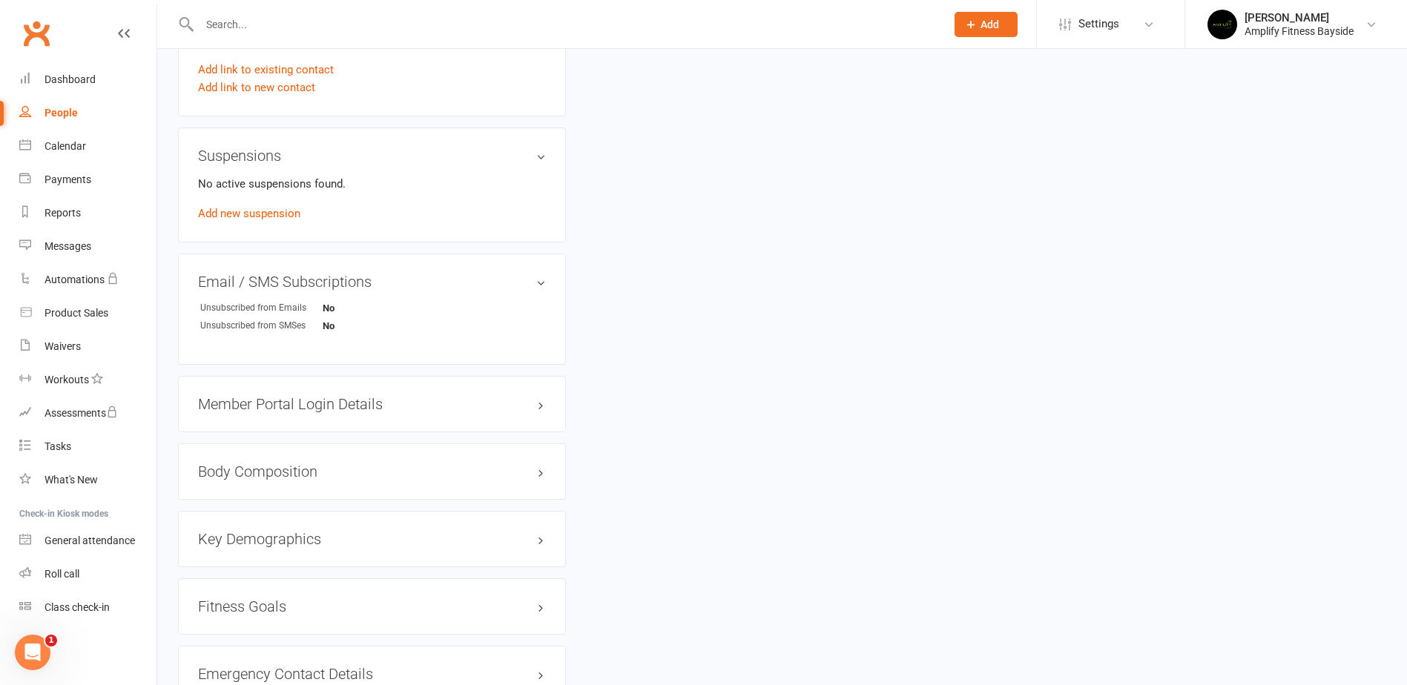
click at [305, 412] on div "Member Portal Login Details" at bounding box center [372, 404] width 388 height 56
click at [288, 396] on h3 "Member Portal Login Details" at bounding box center [372, 404] width 348 height 16
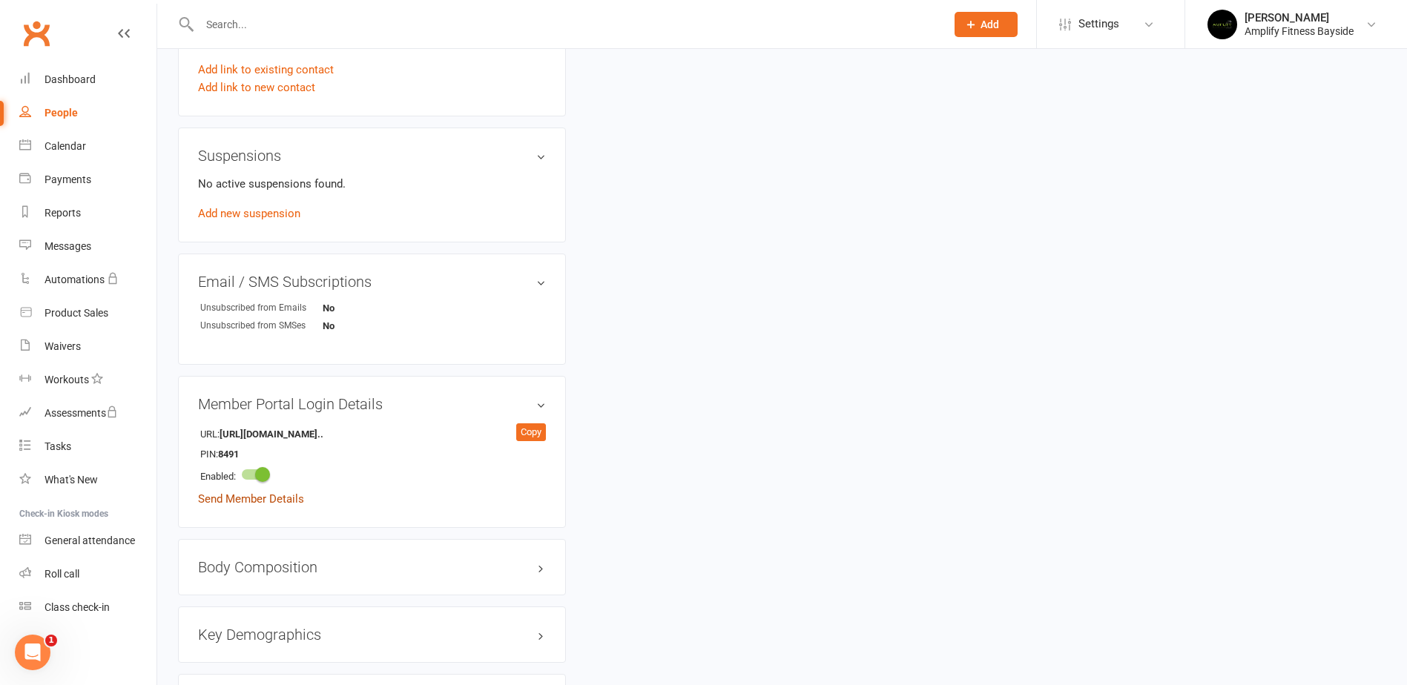
click at [262, 498] on link "Send Member Details" at bounding box center [251, 498] width 106 height 13
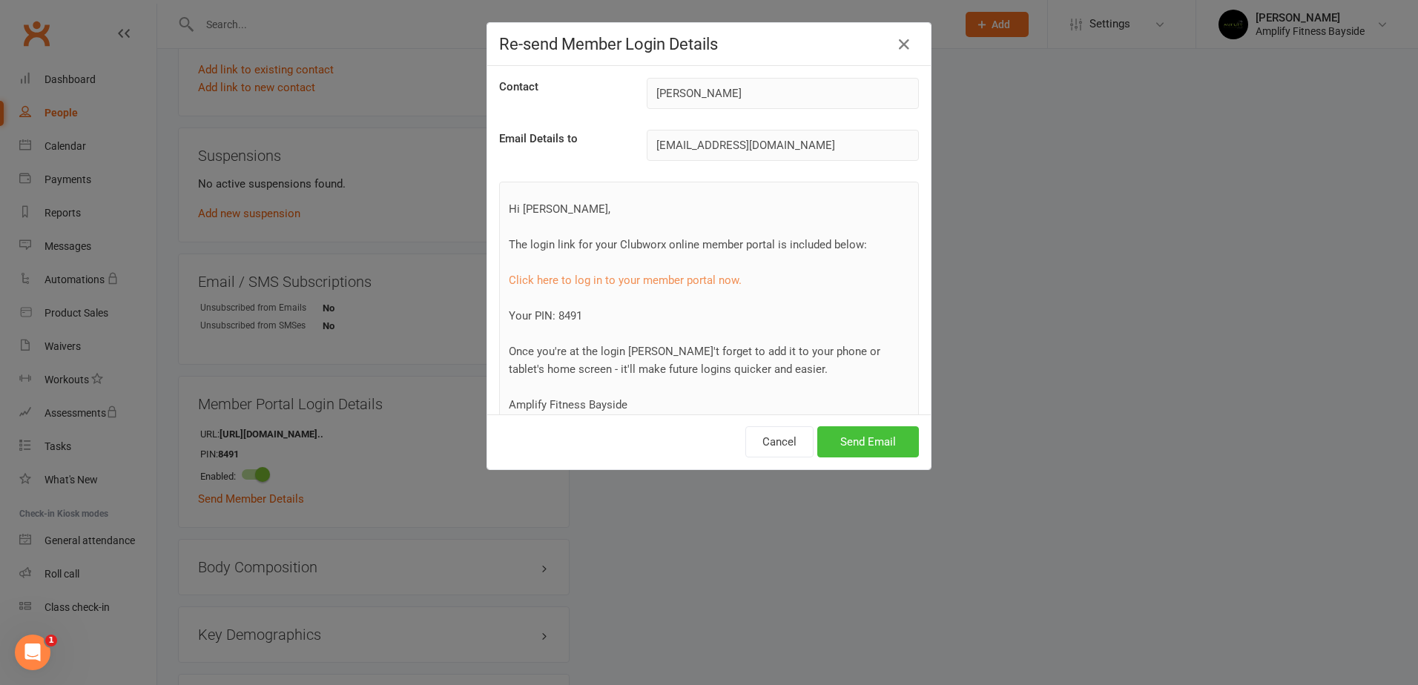
click at [847, 442] on button "Send Email" at bounding box center [868, 441] width 102 height 31
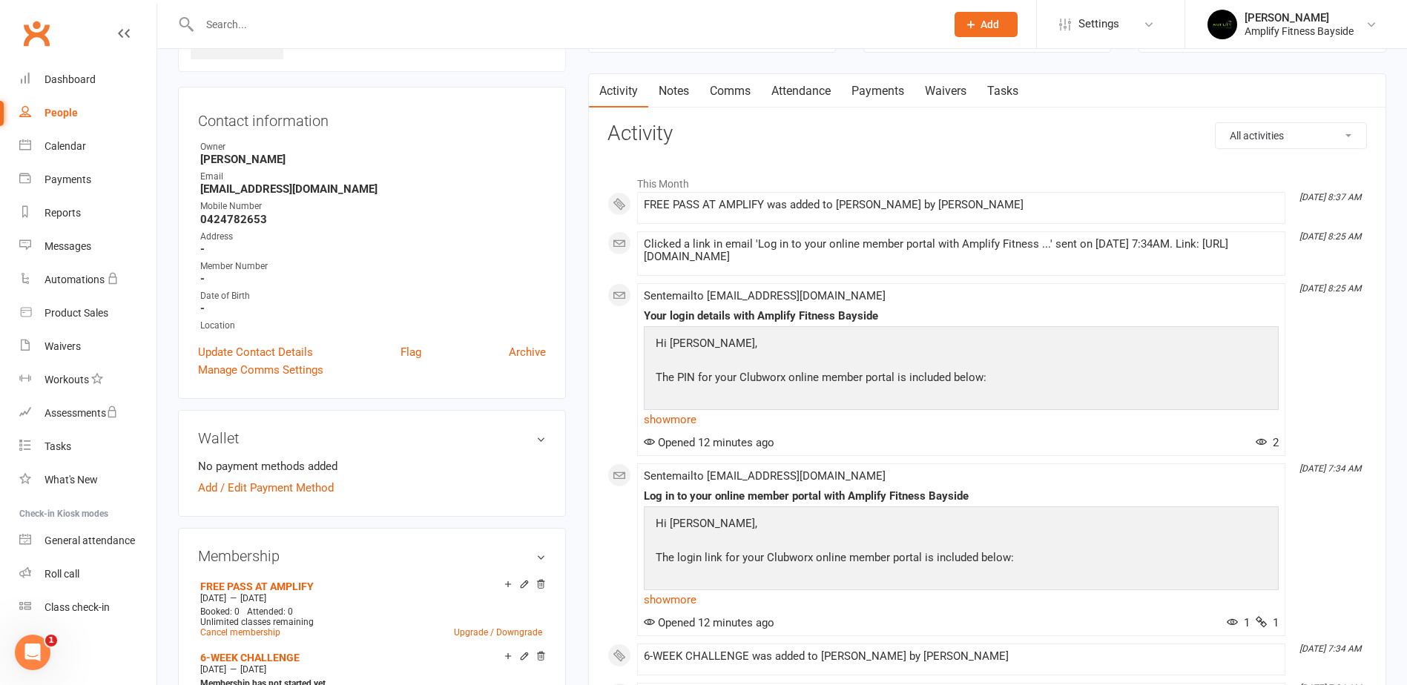
scroll to position [0, 0]
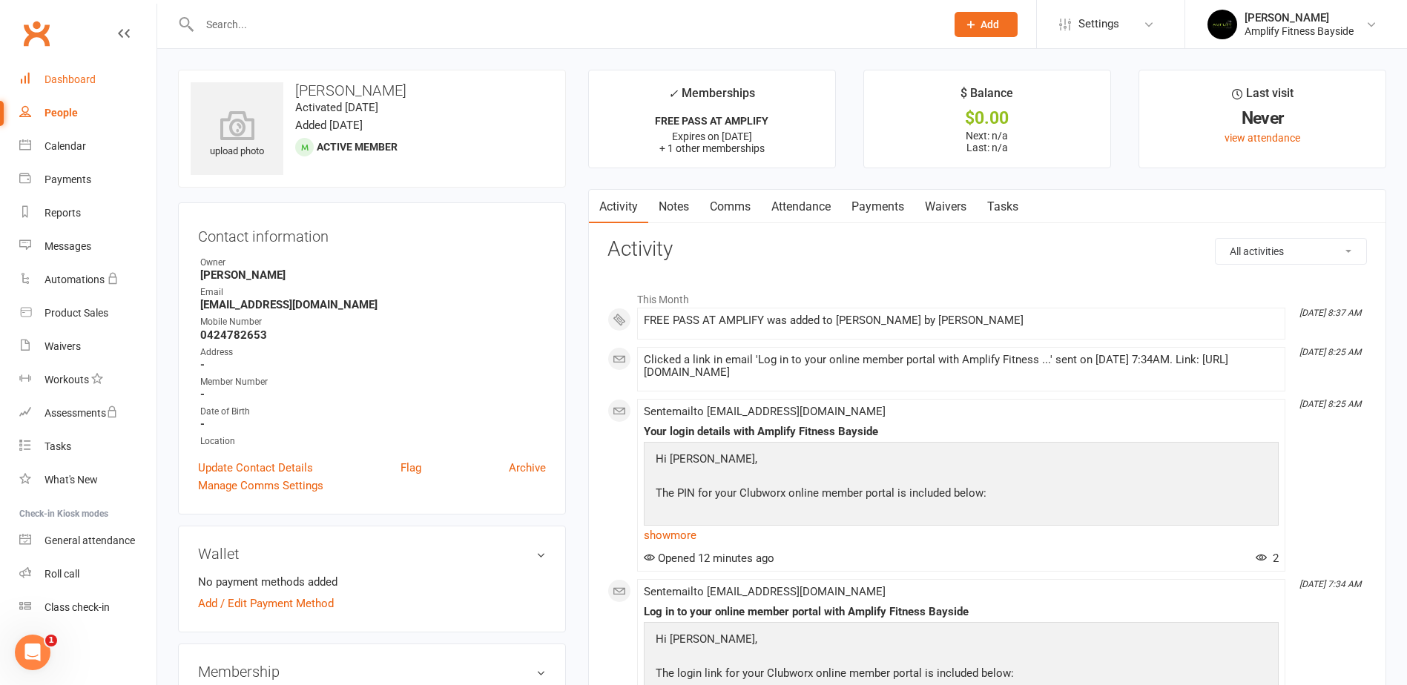
click at [74, 67] on link "Dashboard" at bounding box center [87, 79] width 137 height 33
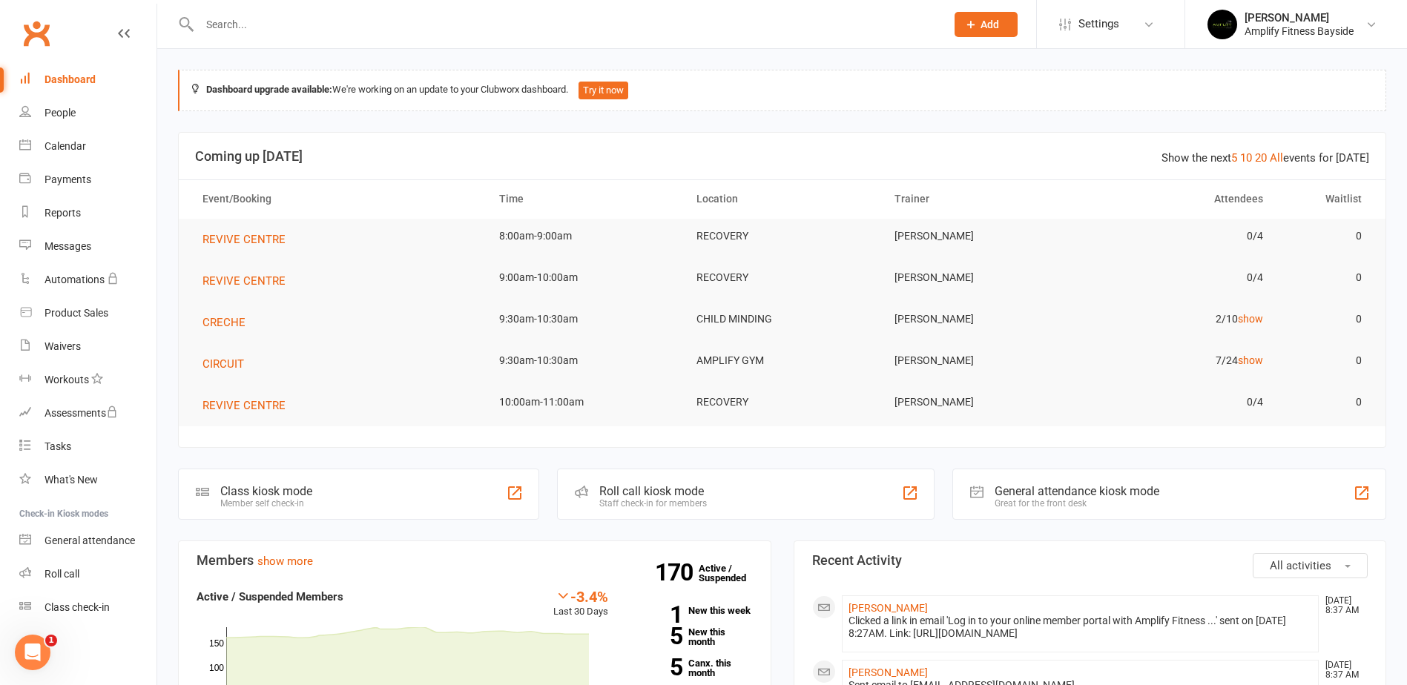
click at [228, 478] on div "Class kiosk mode Member self check-in" at bounding box center [358, 494] width 361 height 51
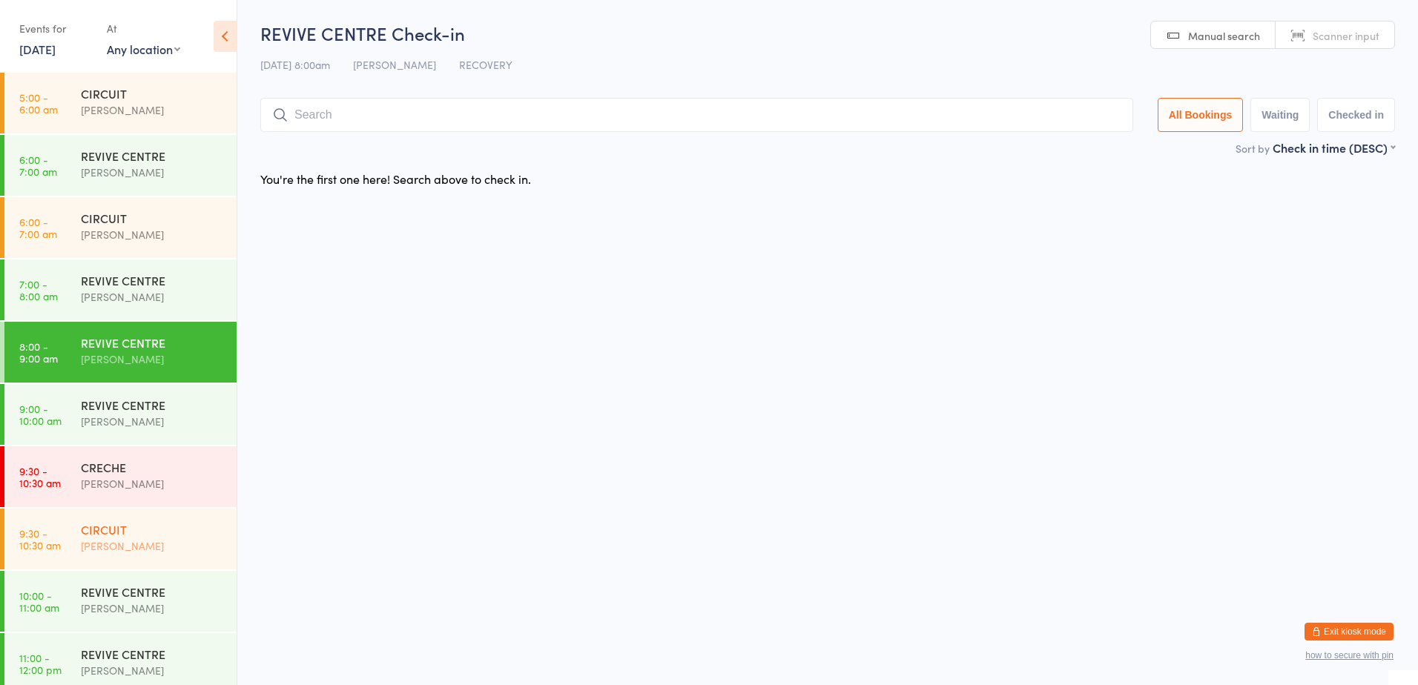
click at [160, 524] on div "CIRCUIT" at bounding box center [152, 529] width 143 height 16
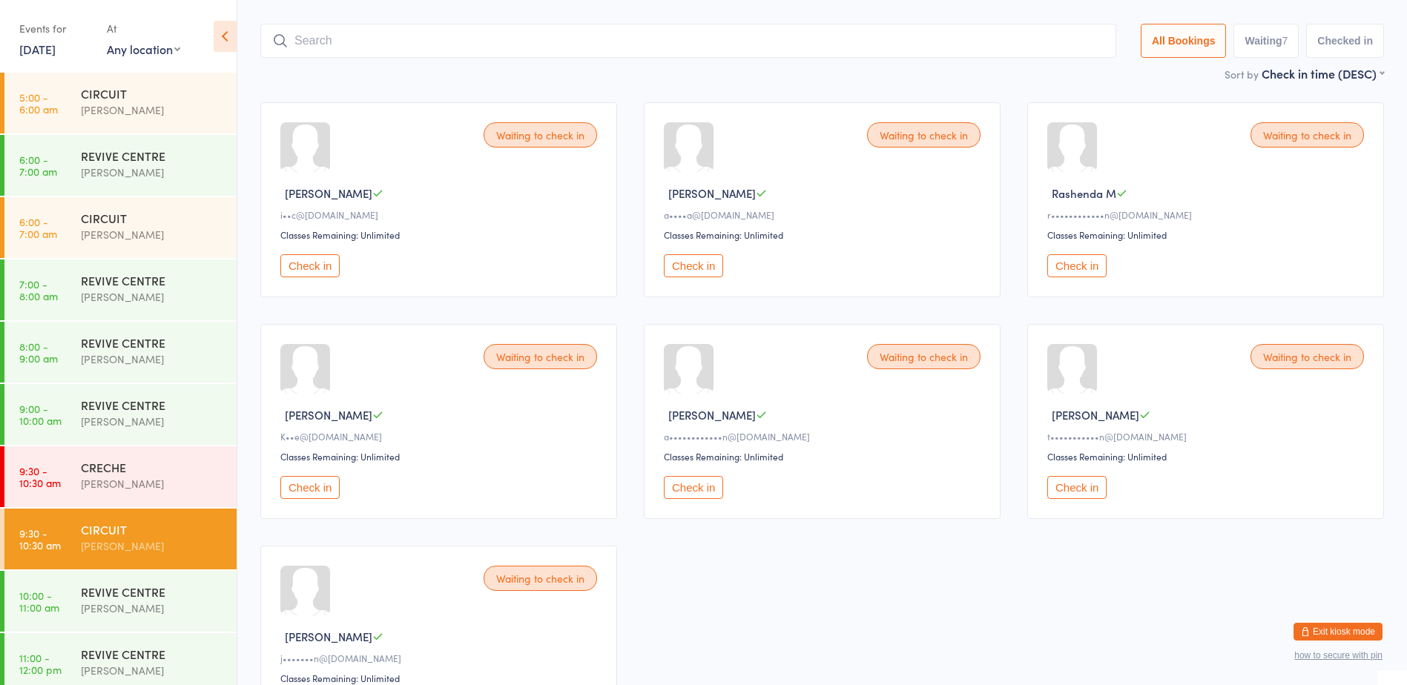
scroll to position [148, 0]
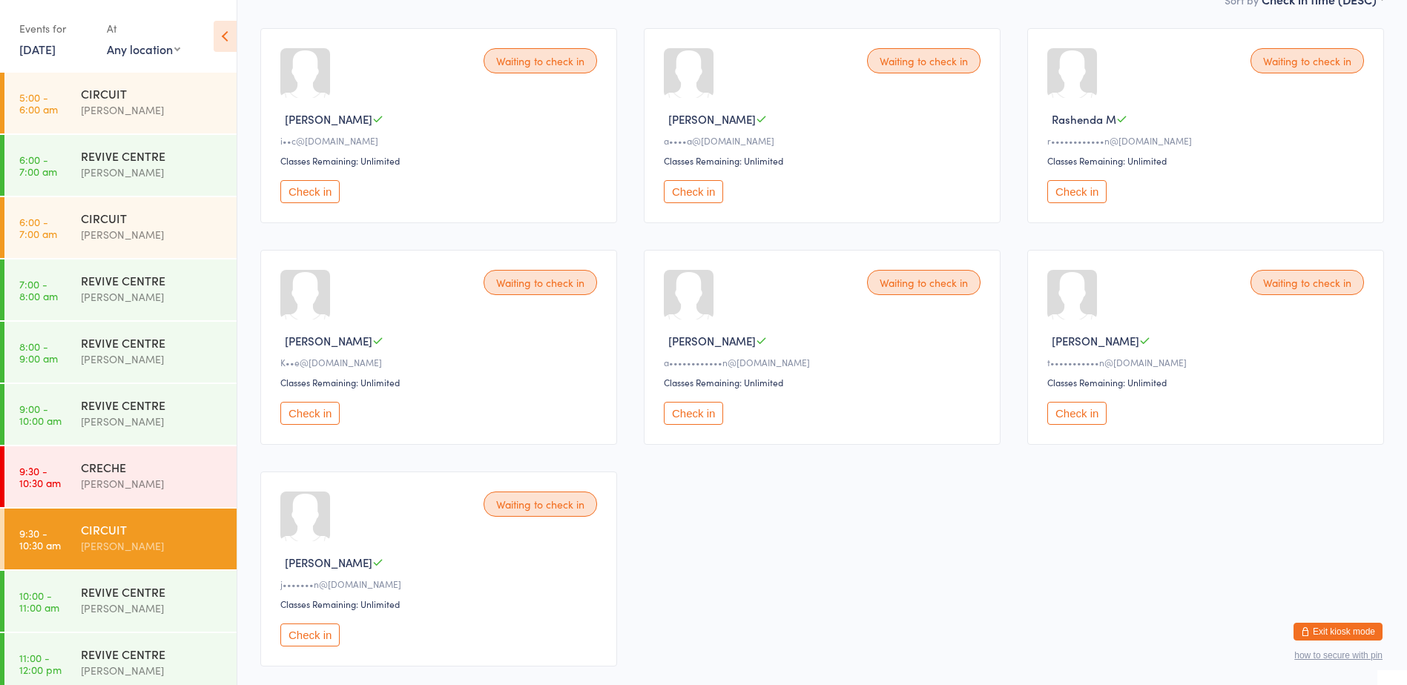
click at [326, 409] on button "Check in" at bounding box center [309, 413] width 59 height 23
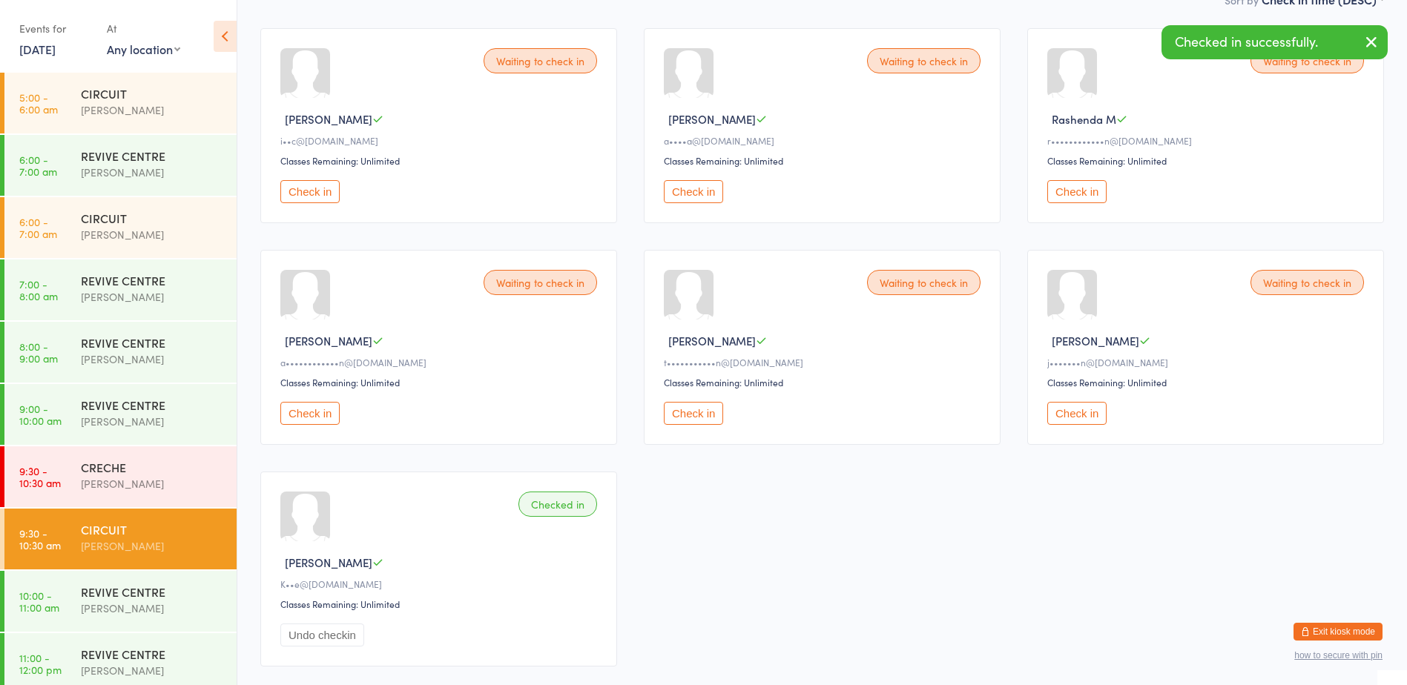
scroll to position [0, 0]
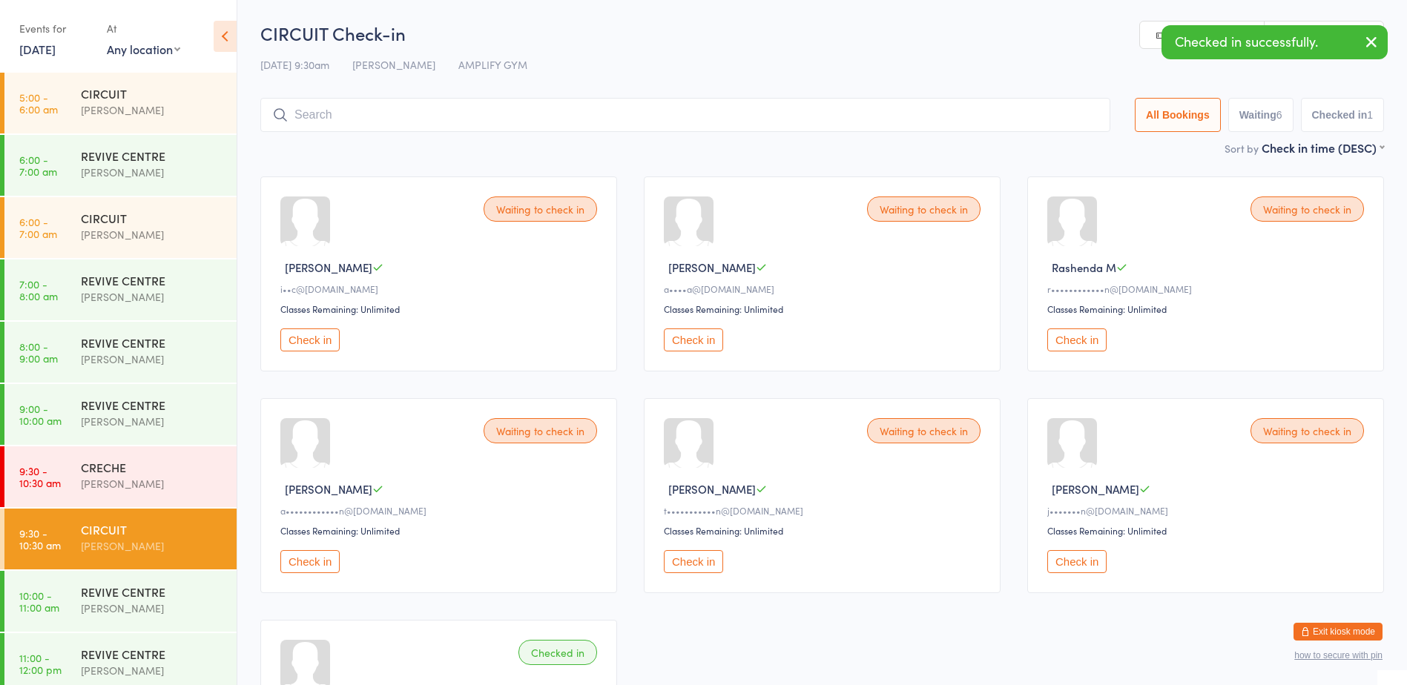
click at [309, 114] on input "search" at bounding box center [685, 115] width 850 height 34
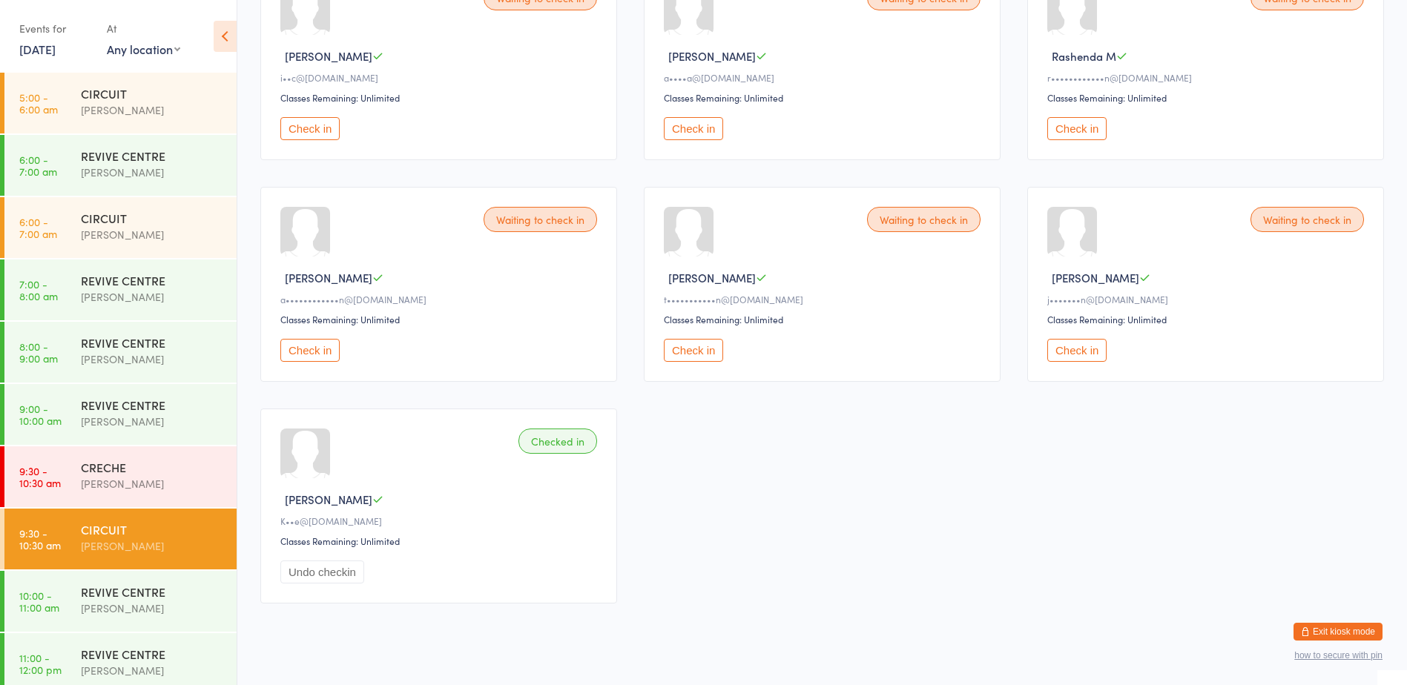
scroll to position [233, 0]
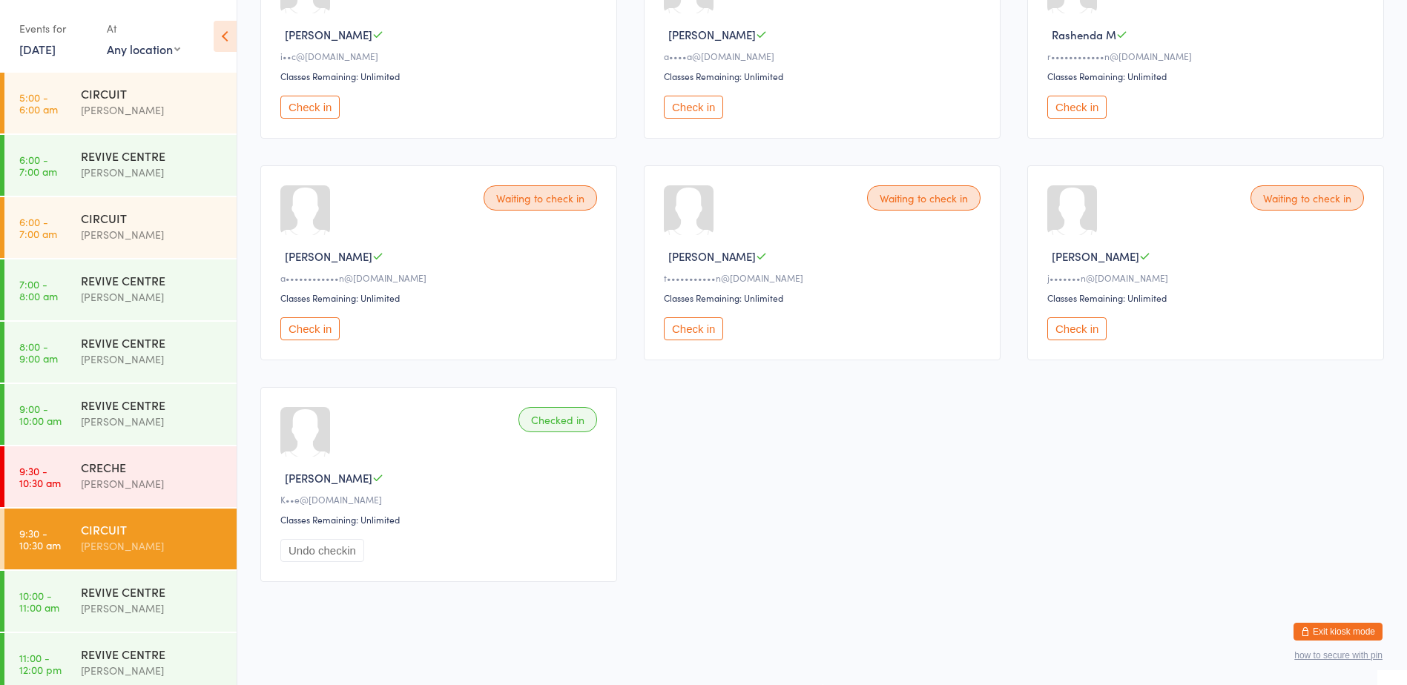
click at [676, 335] on button "Check in" at bounding box center [693, 328] width 59 height 23
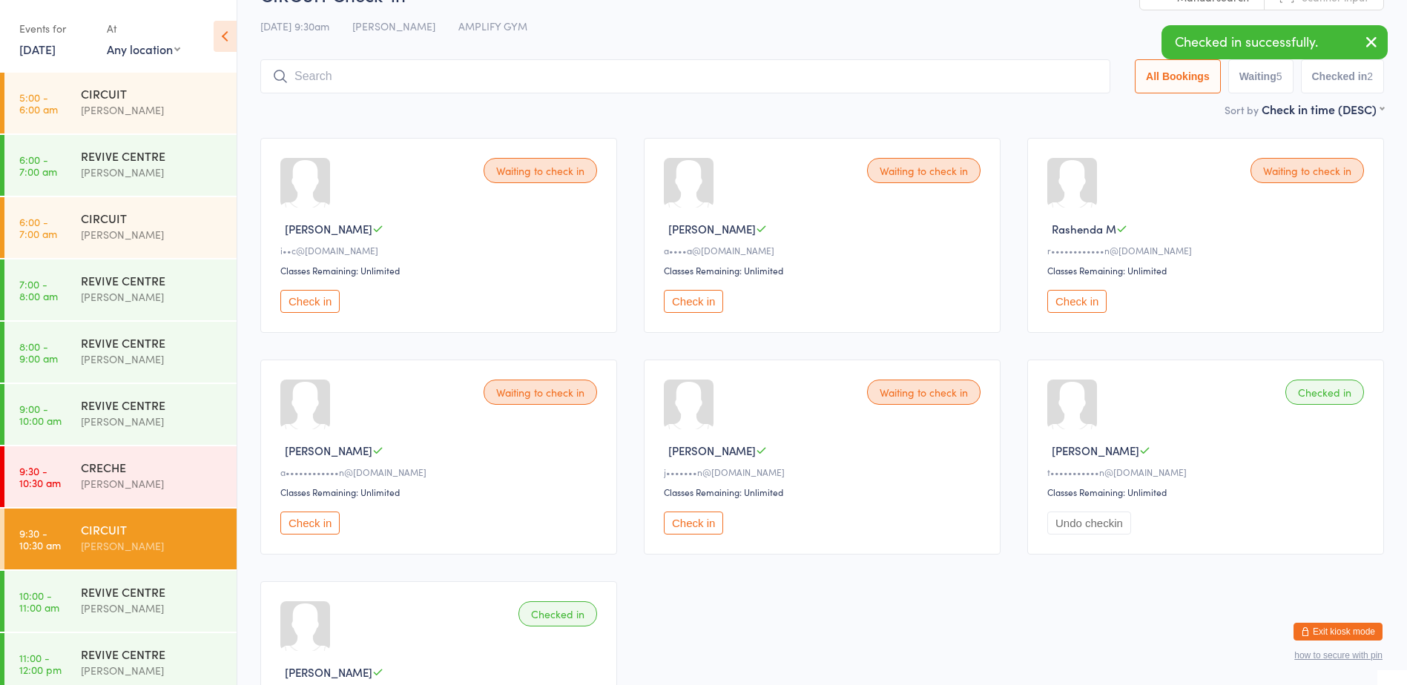
scroll to position [10, 0]
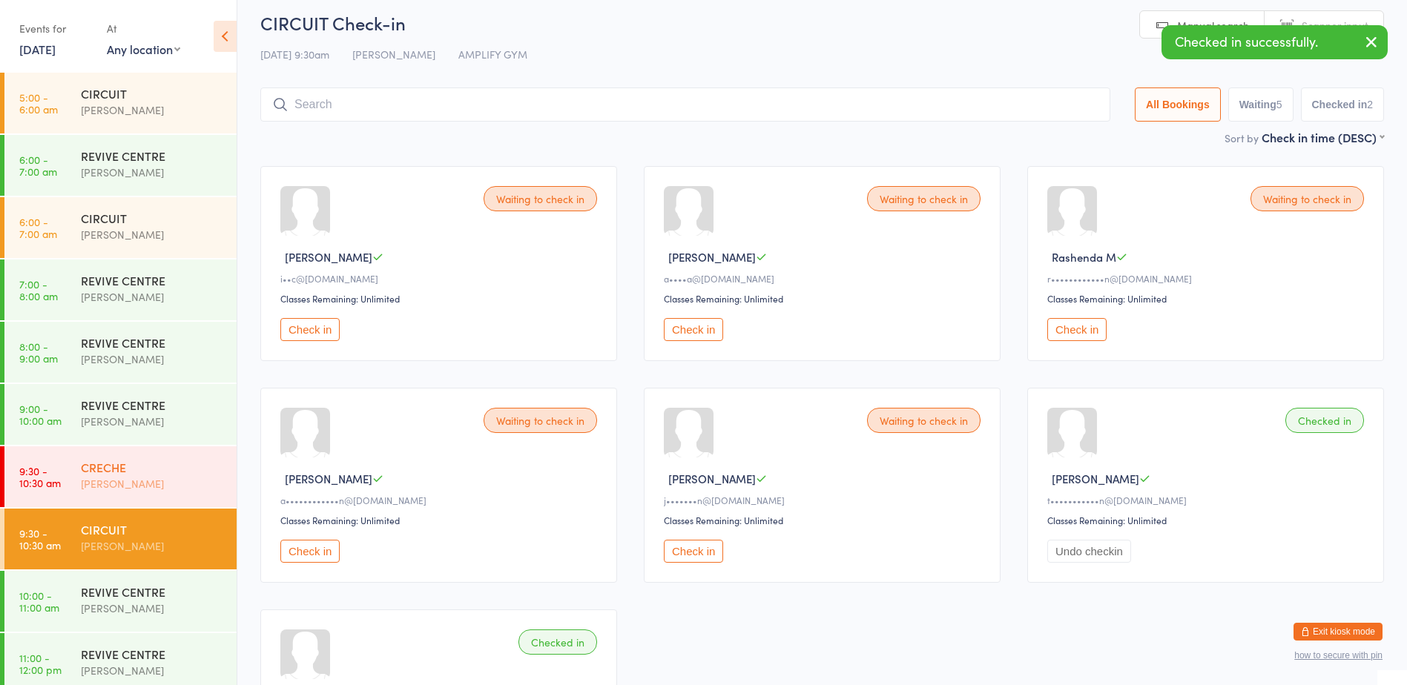
click at [124, 476] on div "[PERSON_NAME]" at bounding box center [152, 483] width 143 height 17
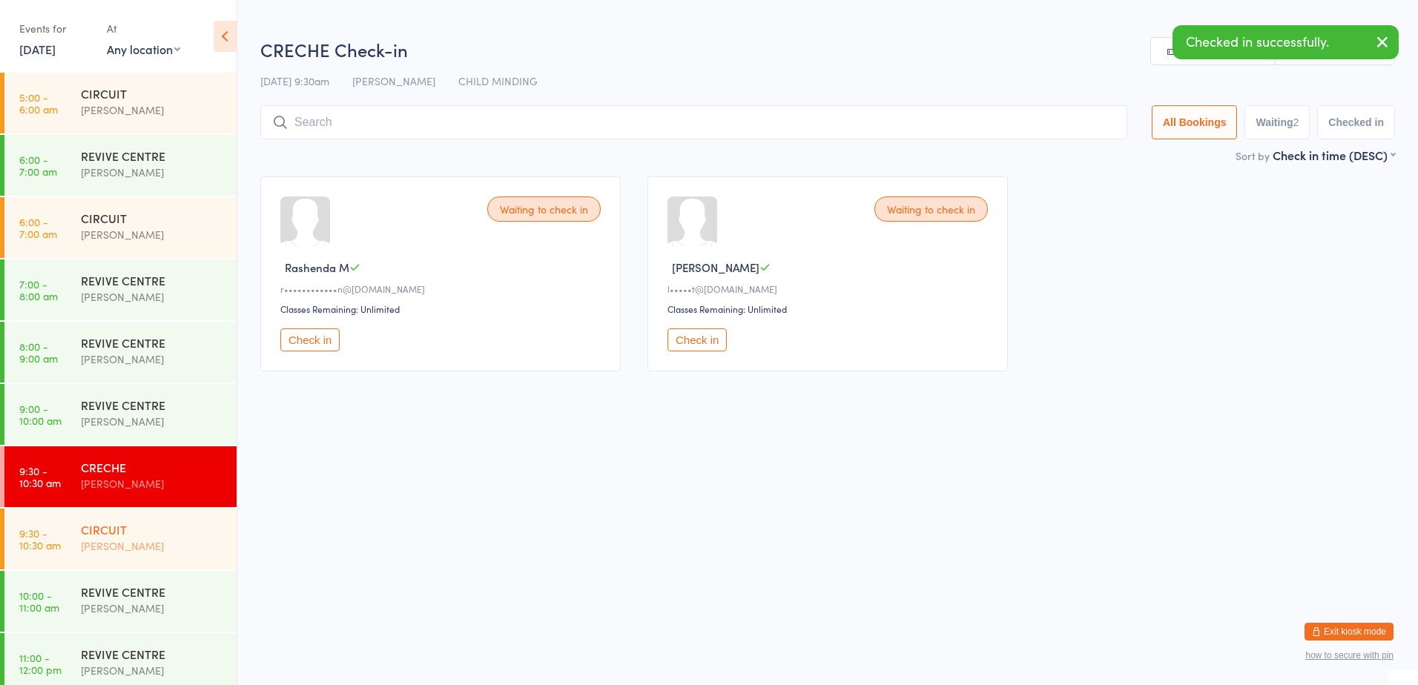
click at [118, 524] on div "CIRCUIT" at bounding box center [152, 529] width 143 height 16
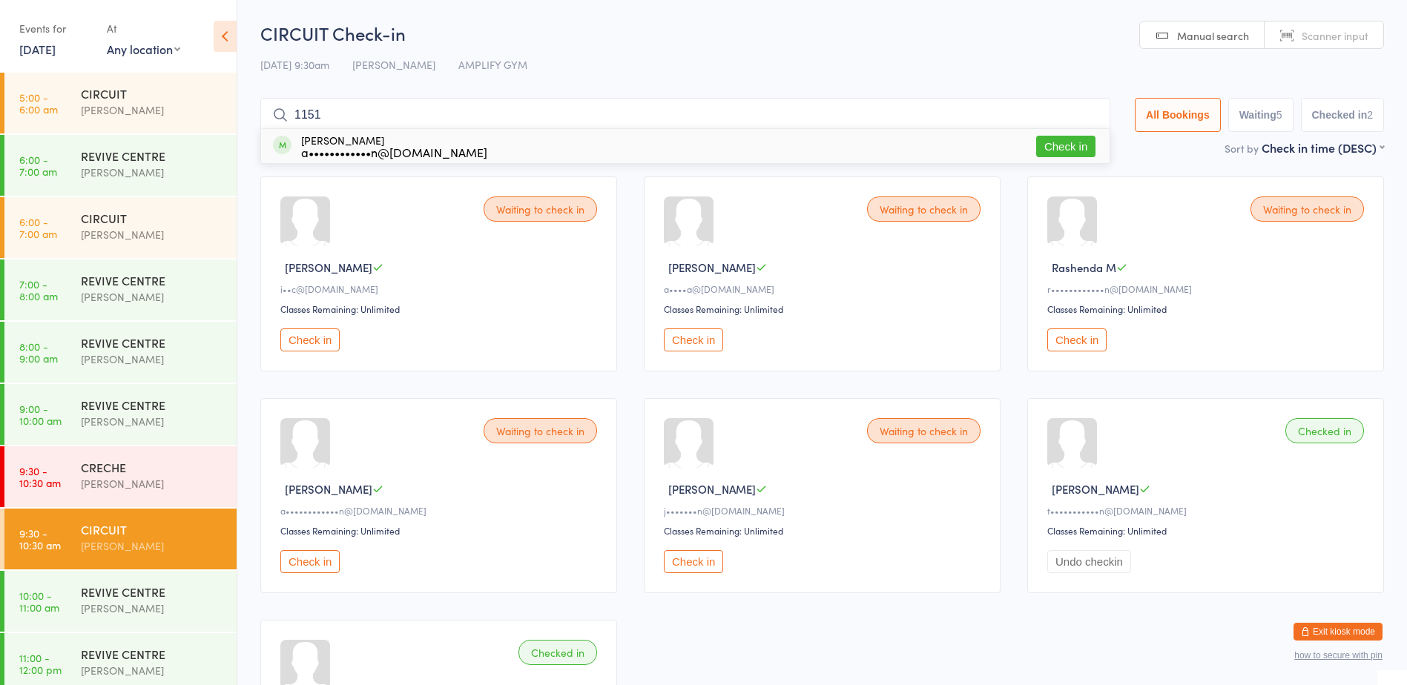
type input "1151"
click at [1064, 147] on button "Check in" at bounding box center [1065, 147] width 59 height 22
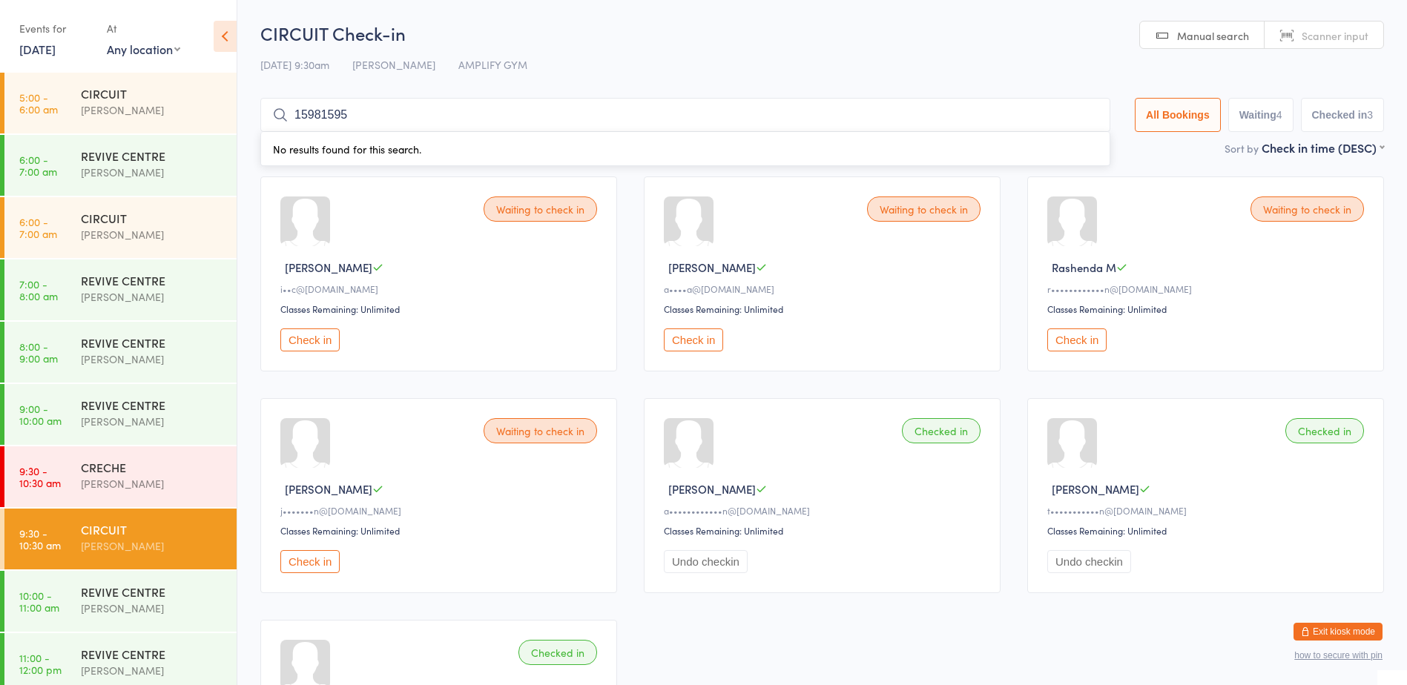
type input "15981595"
click at [321, 331] on button "Check in" at bounding box center [309, 340] width 59 height 23
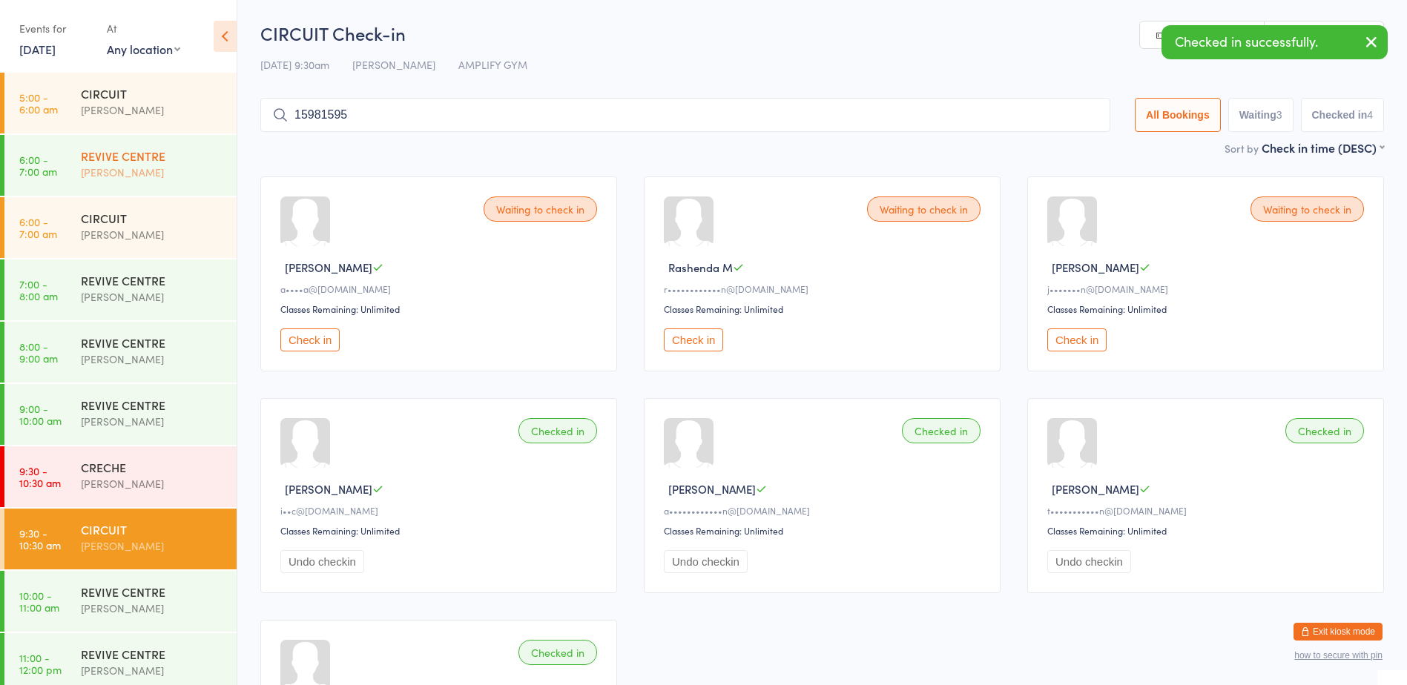
drag, startPoint x: 897, startPoint y: 115, endPoint x: 102, endPoint y: 174, distance: 798.0
click at [108, 172] on body "You have now entered Kiosk Mode. Members will be able to check themselves in us…" at bounding box center [703, 425] width 1407 height 808
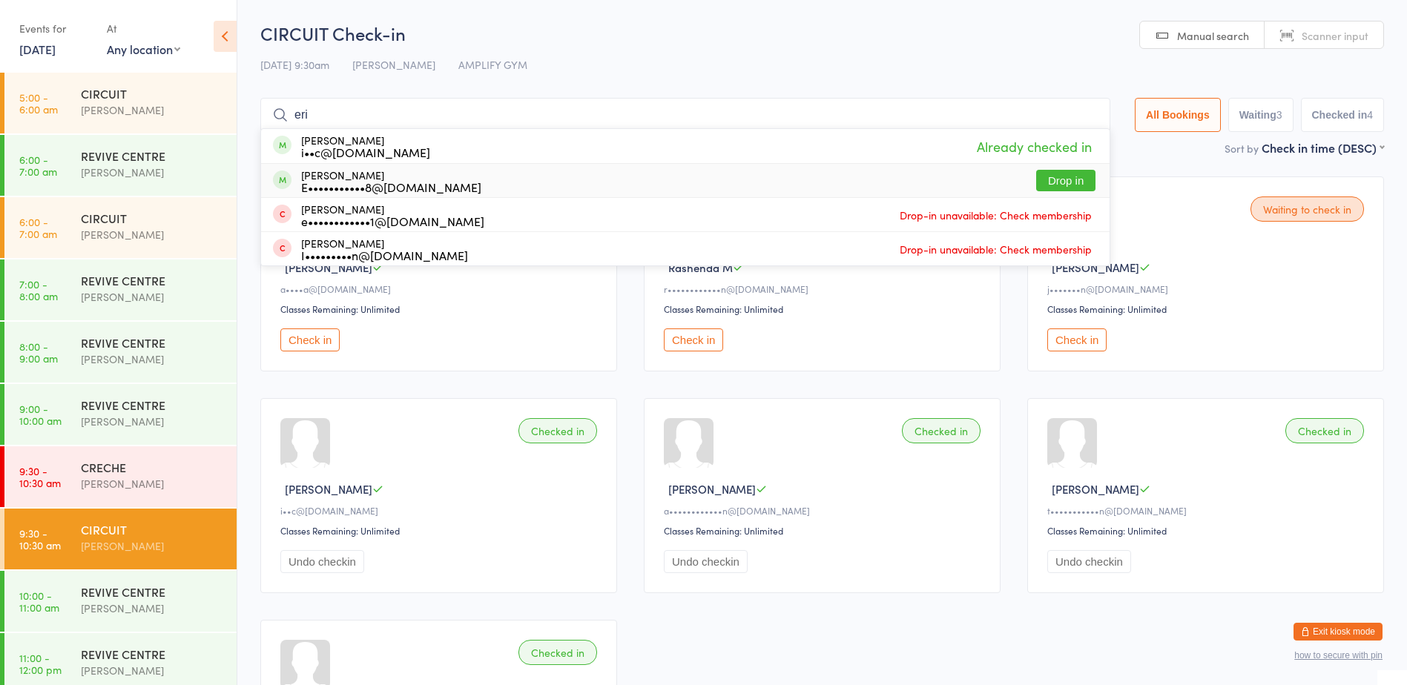
type input "eri"
click at [1055, 176] on button "Drop in" at bounding box center [1065, 181] width 59 height 22
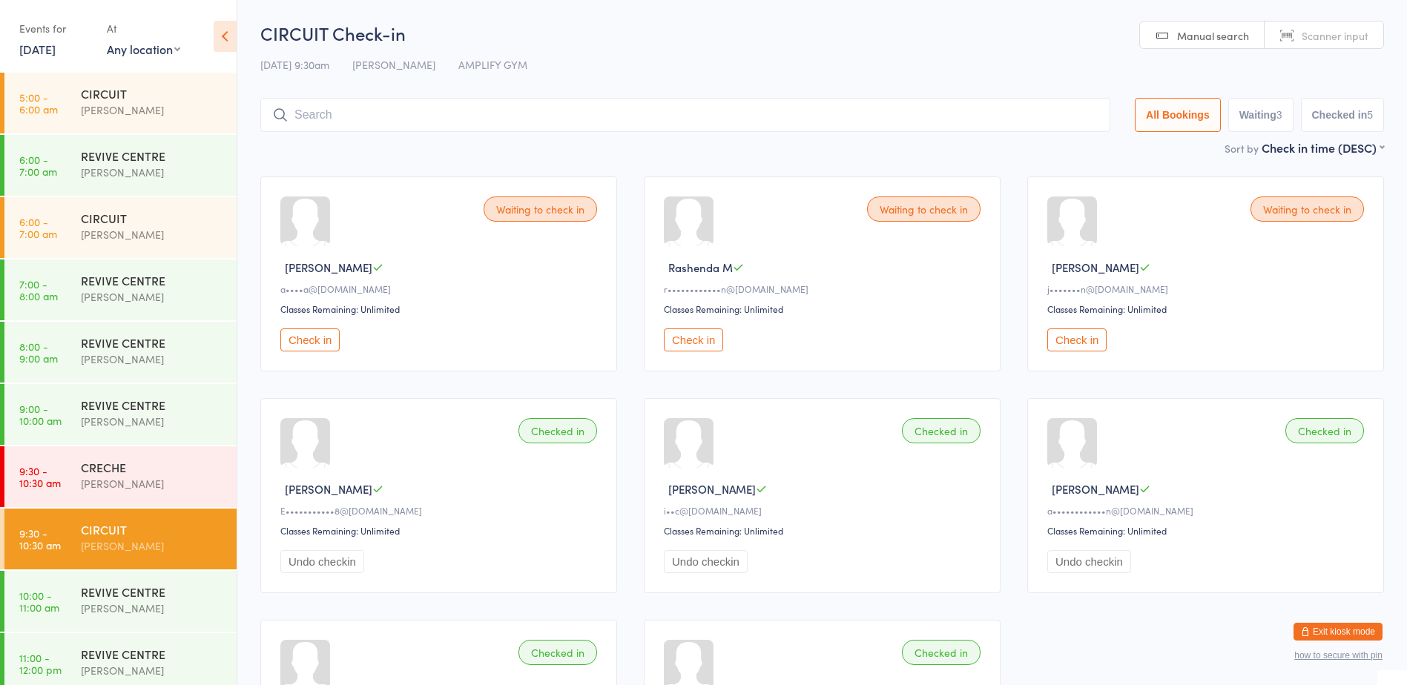
click at [301, 345] on button "Check in" at bounding box center [309, 340] width 59 height 23
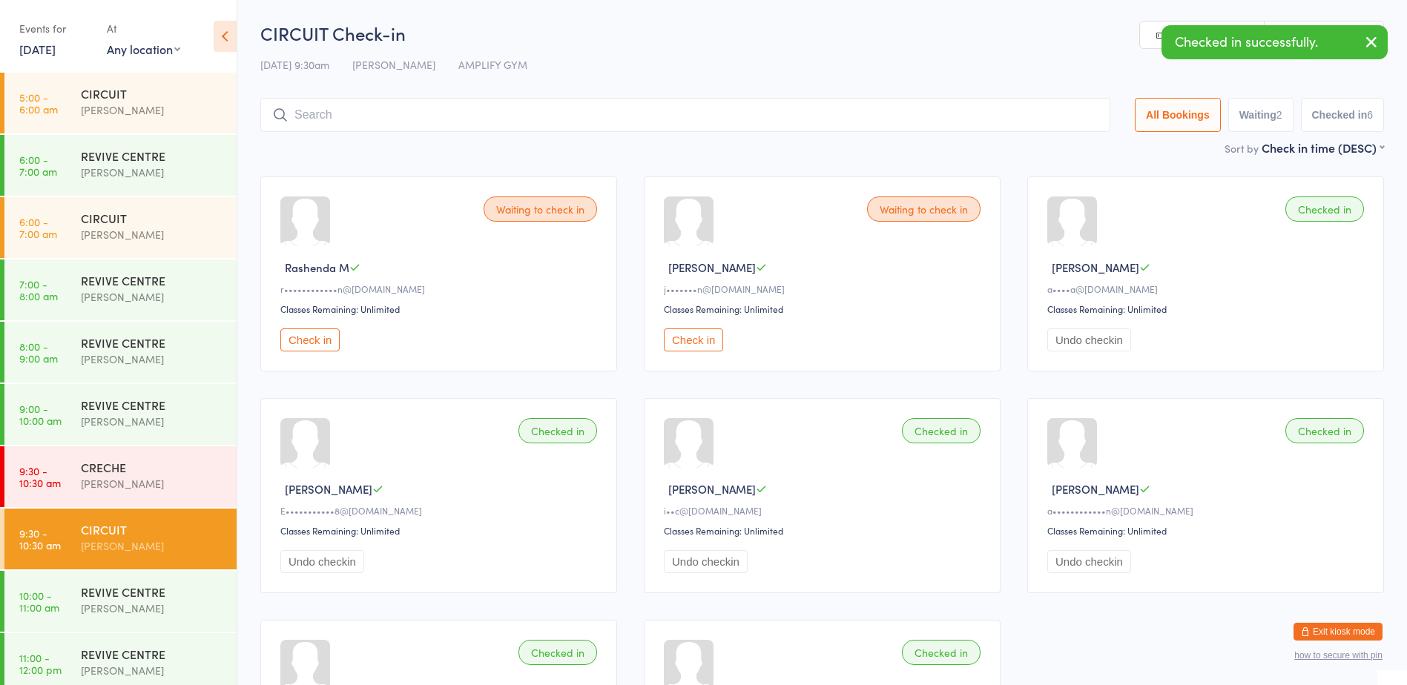
click at [676, 338] on button "Check in" at bounding box center [693, 340] width 59 height 23
